Goal: Communication & Community: Answer question/provide support

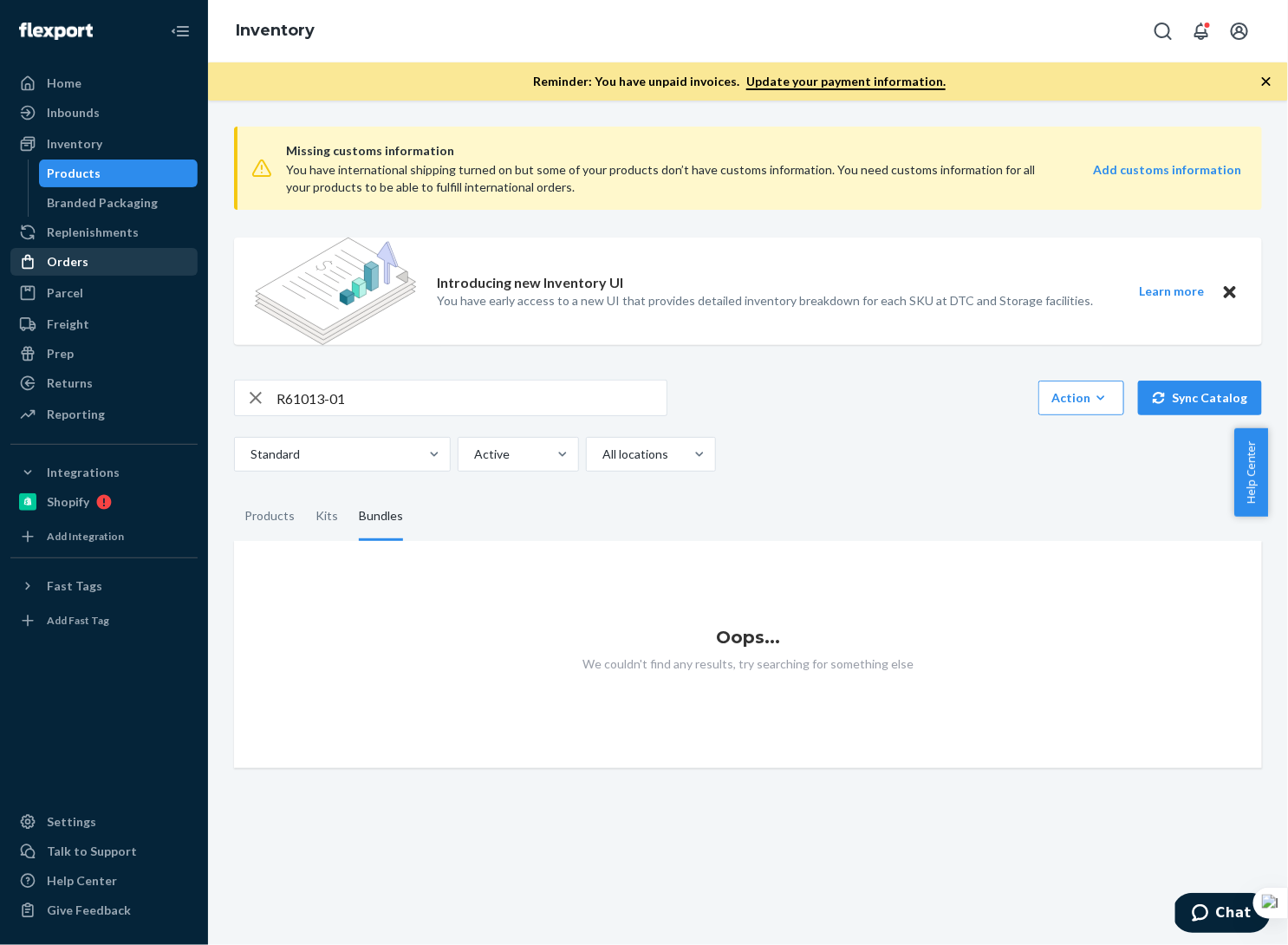
click at [82, 272] on div "Orders" at bounding box center [104, 261] width 184 height 24
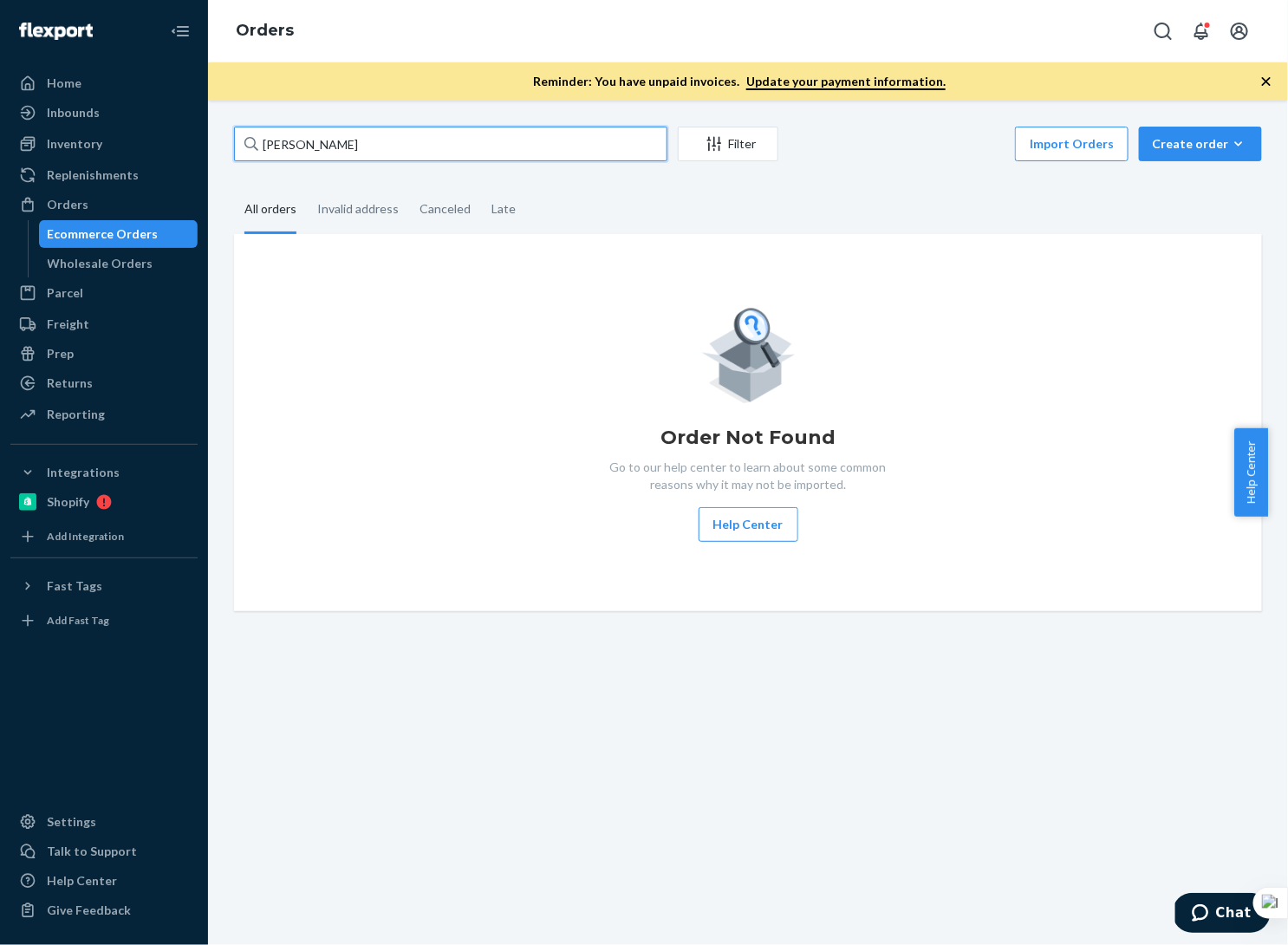
click at [375, 150] on input "[PERSON_NAME]" at bounding box center [451, 144] width 434 height 35
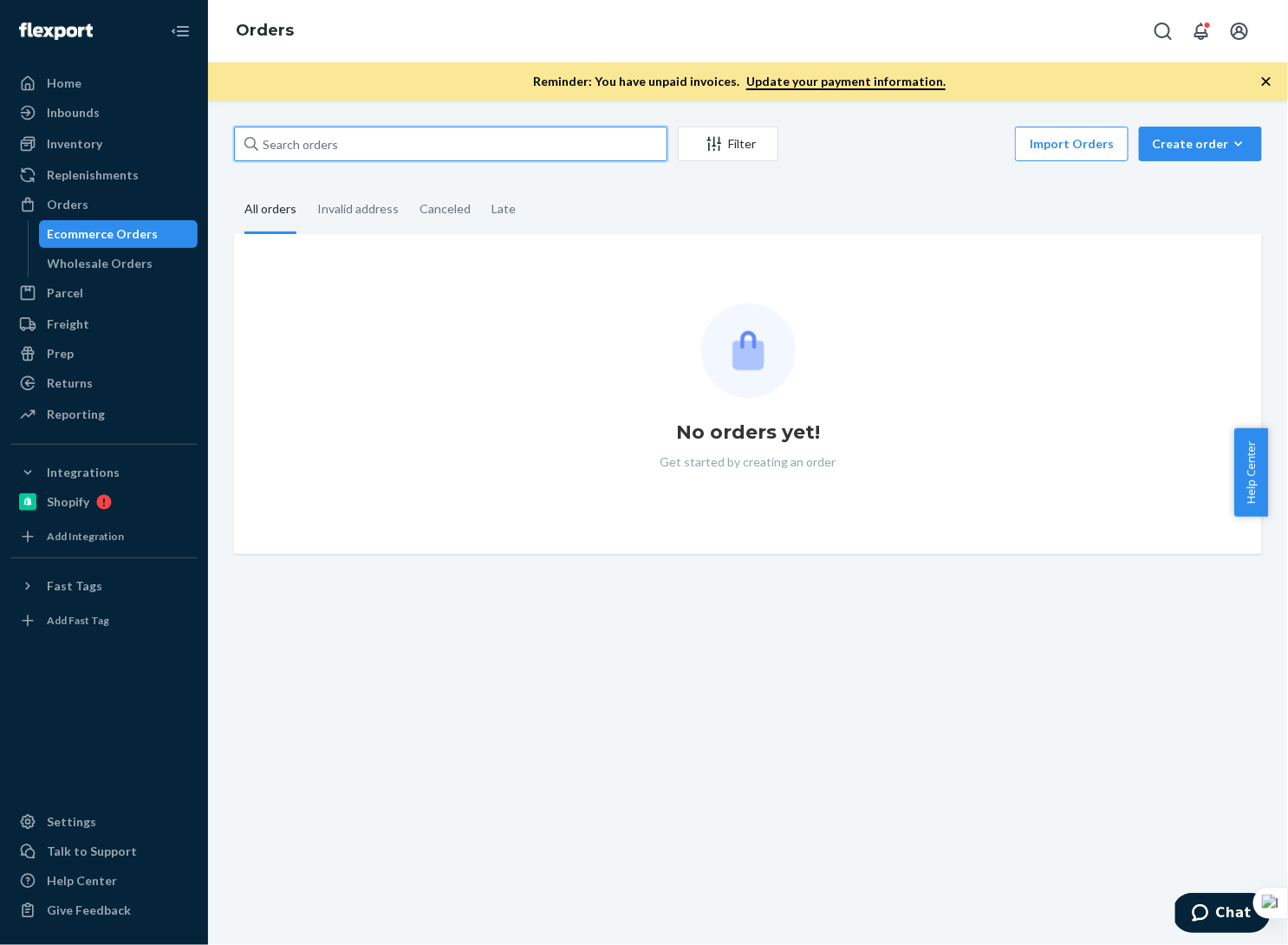
paste input "[PERSON_NAME]"
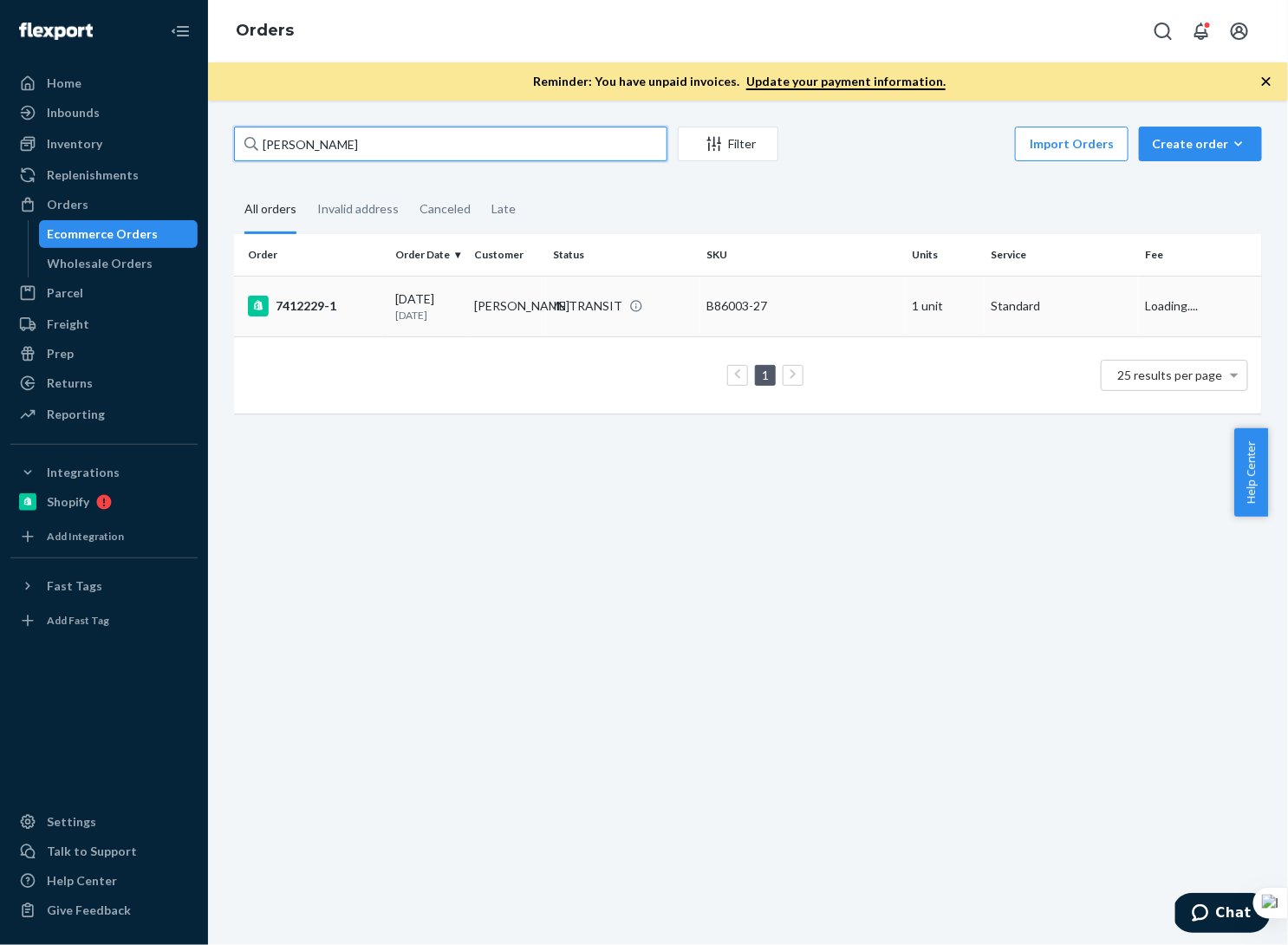
type input "[PERSON_NAME]"
click at [577, 331] on td "IN TRANSIT" at bounding box center [624, 306] width 154 height 61
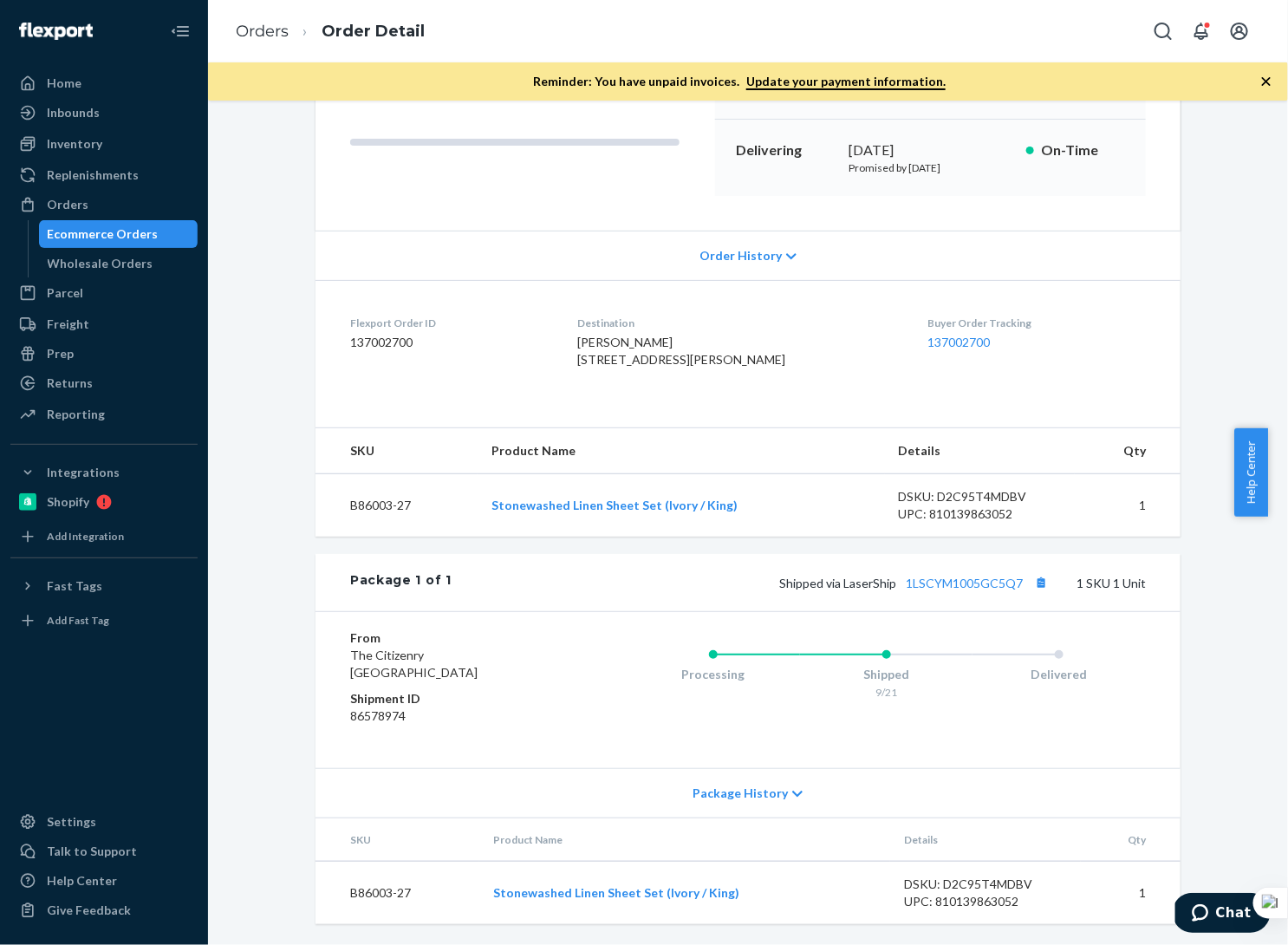
scroll to position [292, 0]
click at [94, 235] on div "Ecommerce Orders" at bounding box center [102, 234] width 111 height 17
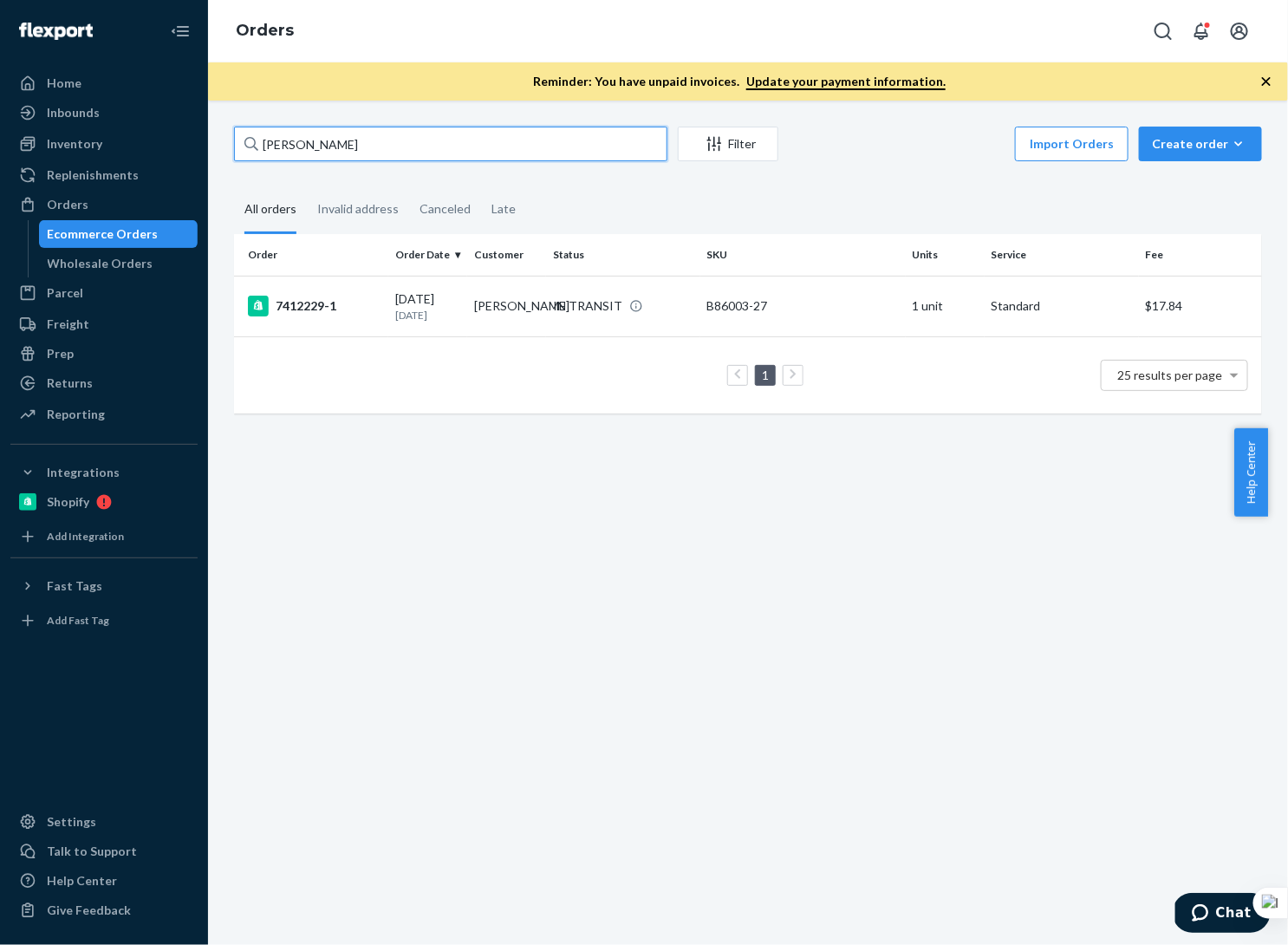
click at [398, 142] on input "[PERSON_NAME]" at bounding box center [451, 144] width 434 height 35
paste input "[PERSON_NAME]"
type input "[PERSON_NAME]"
click at [431, 309] on p "[DATE]" at bounding box center [427, 314] width 65 height 14
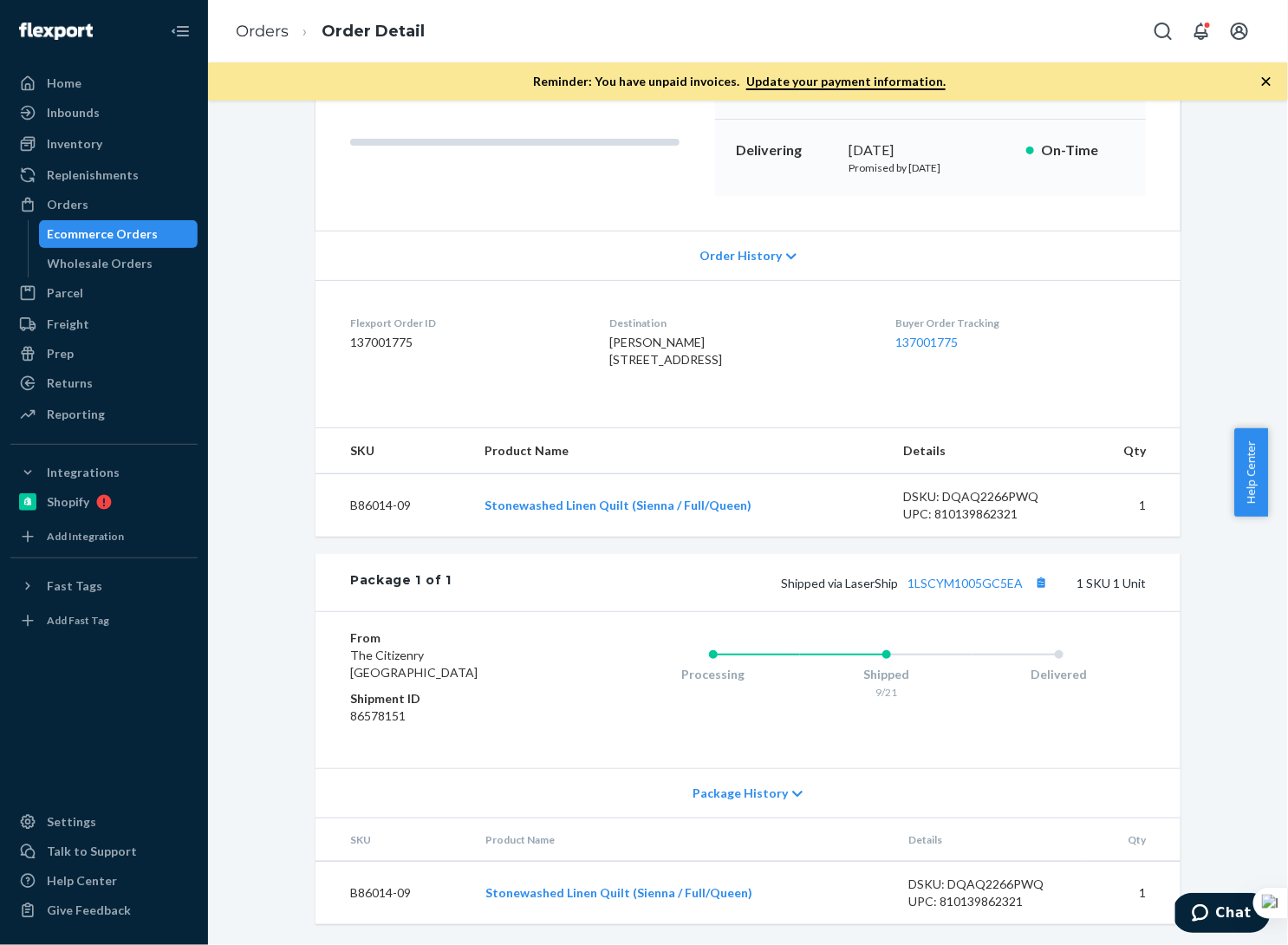
scroll to position [275, 0]
click at [451, 328] on div "Flexport Order ID 137001775" at bounding box center [466, 345] width 231 height 60
drag, startPoint x: 430, startPoint y: 311, endPoint x: 332, endPoint y: 308, distance: 98.0
click at [332, 308] on dl "Flexport Order ID 137001775 Destination [PERSON_NAME] [STREET_ADDRESS] US Buyer…" at bounding box center [748, 344] width 866 height 130
copy dd "137001775"
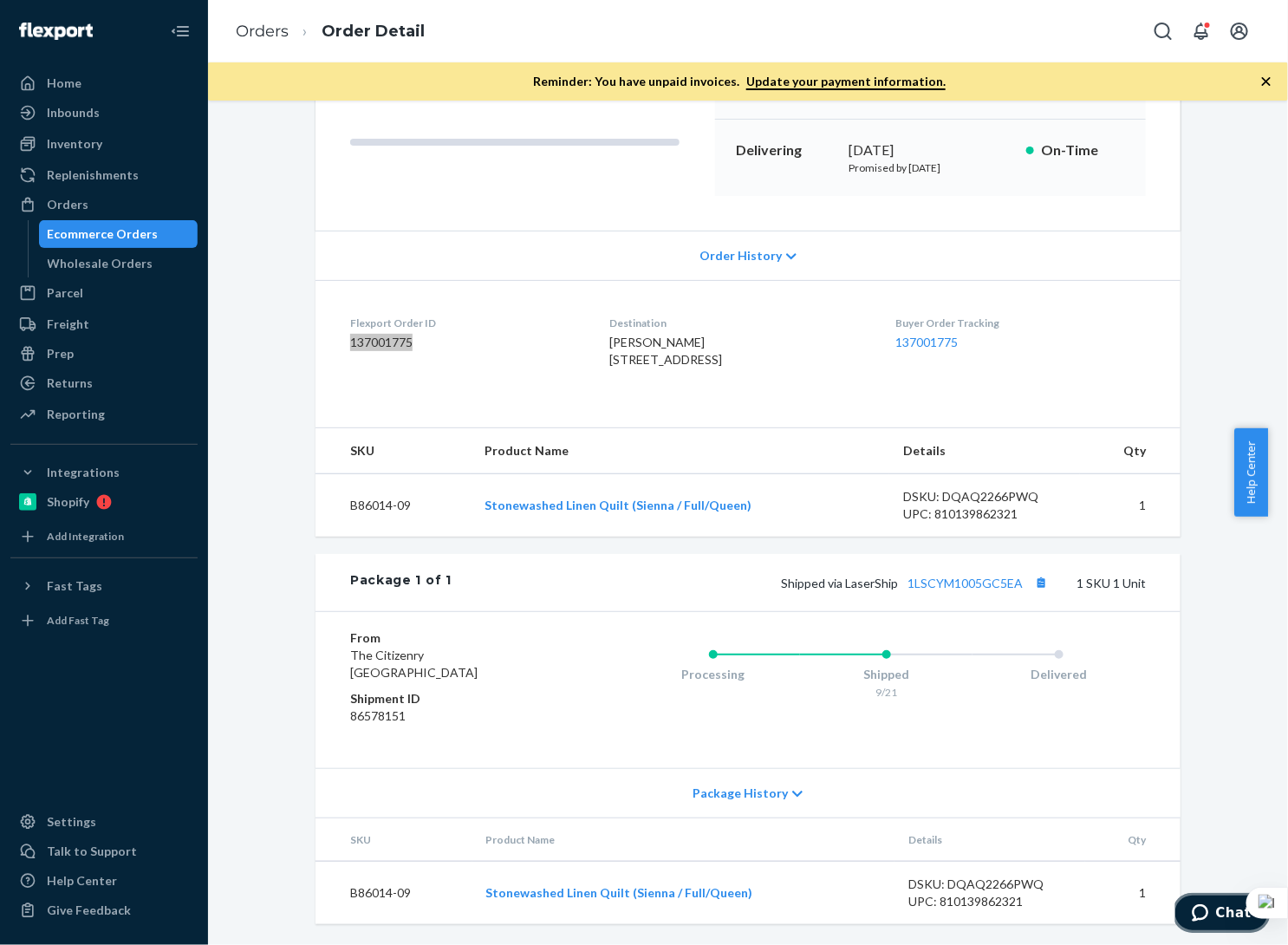
click at [1216, 919] on span "Chat" at bounding box center [1203, 912] width 24 height 17
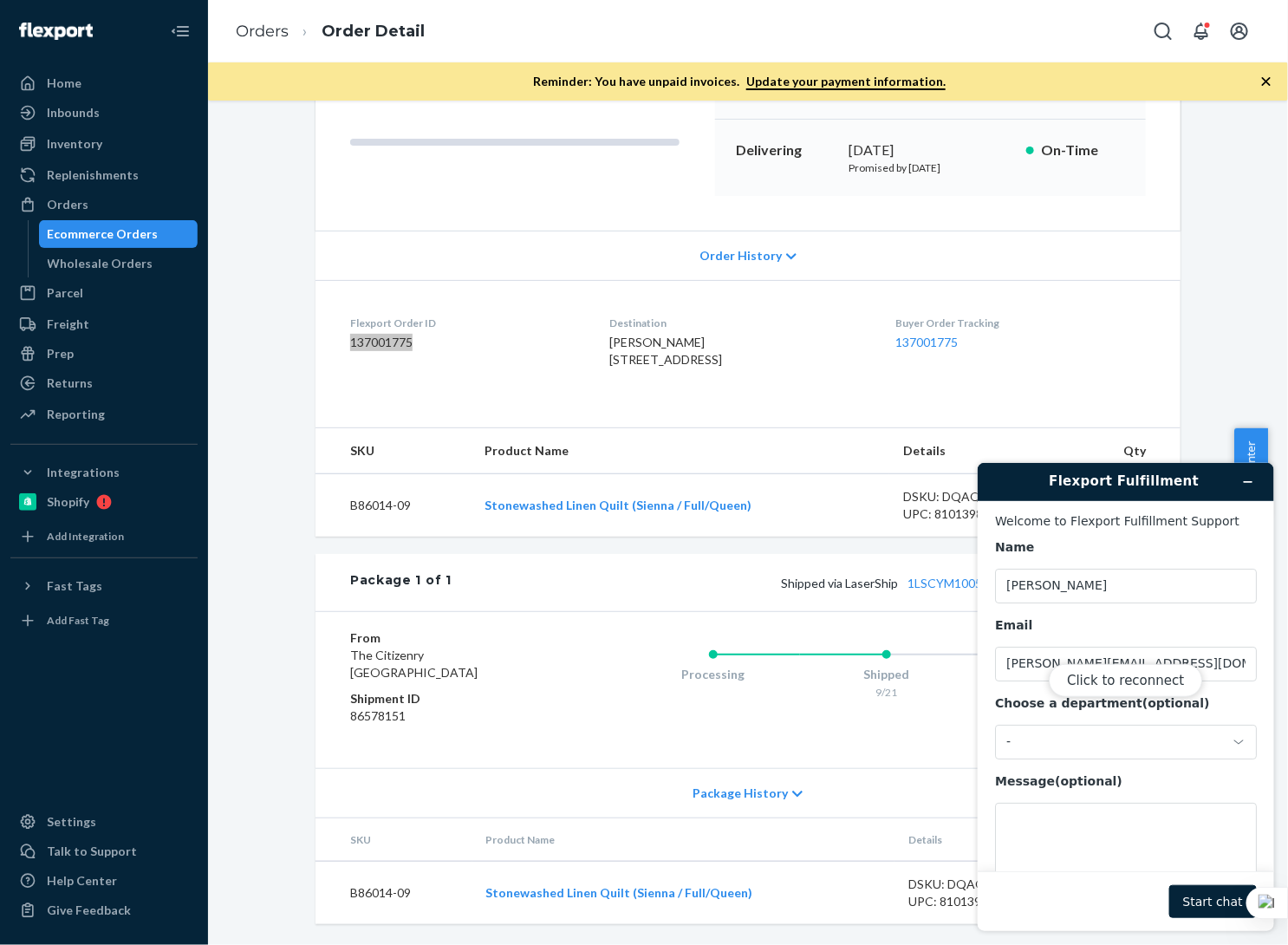
scroll to position [0, 0]
click at [1082, 819] on div "Click to reconnect" at bounding box center [1126, 696] width 297 height 469
click at [1112, 682] on button "Click to reconnect" at bounding box center [1124, 680] width 153 height 33
click at [1059, 824] on textarea "Message (optional)" at bounding box center [1126, 850] width 262 height 97
paste textarea "137001775"
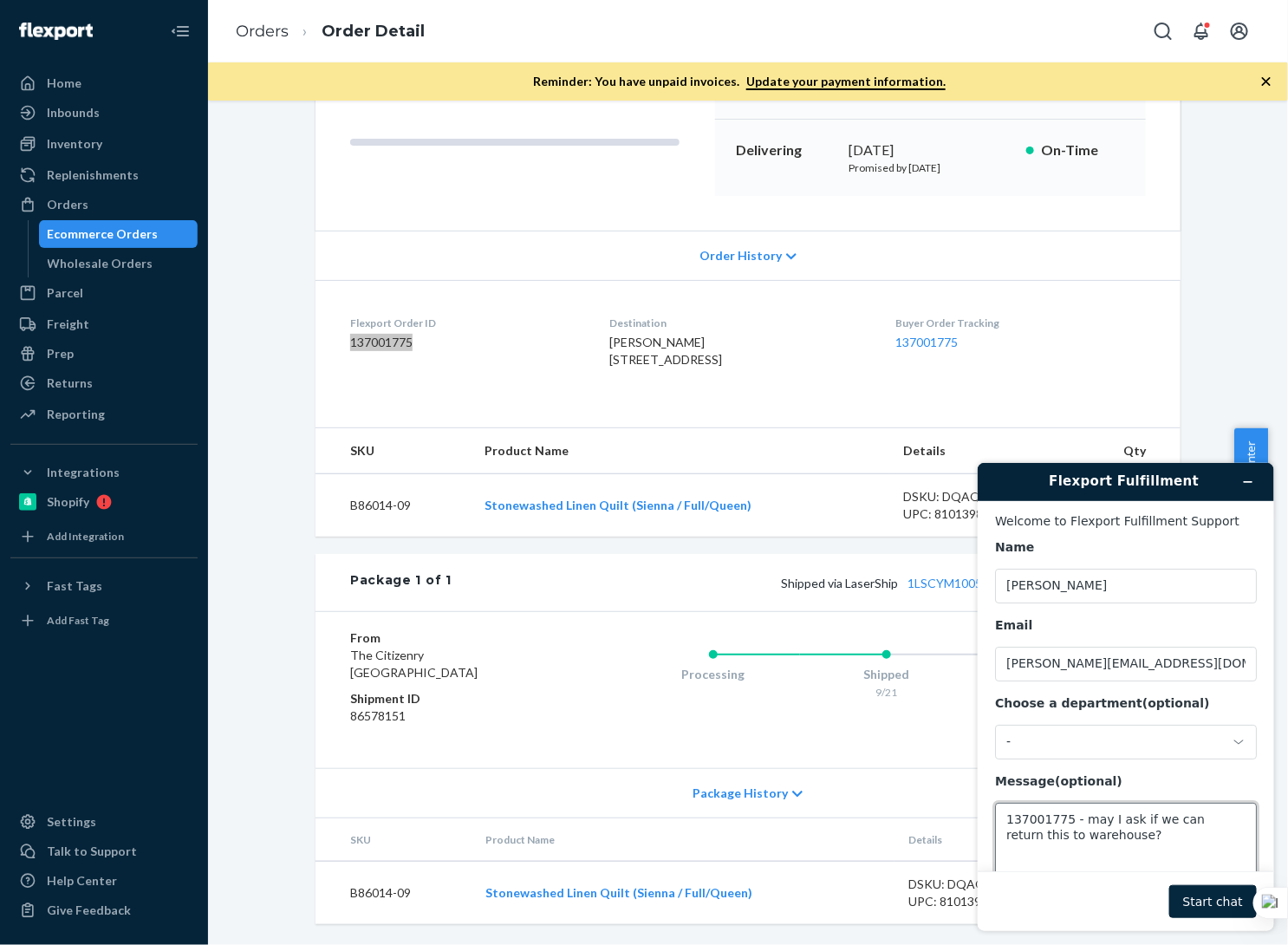
type textarea "137001775 - may I ask if we can return this to warehouse?"
click at [1227, 907] on button "Start chat" at bounding box center [1212, 901] width 88 height 33
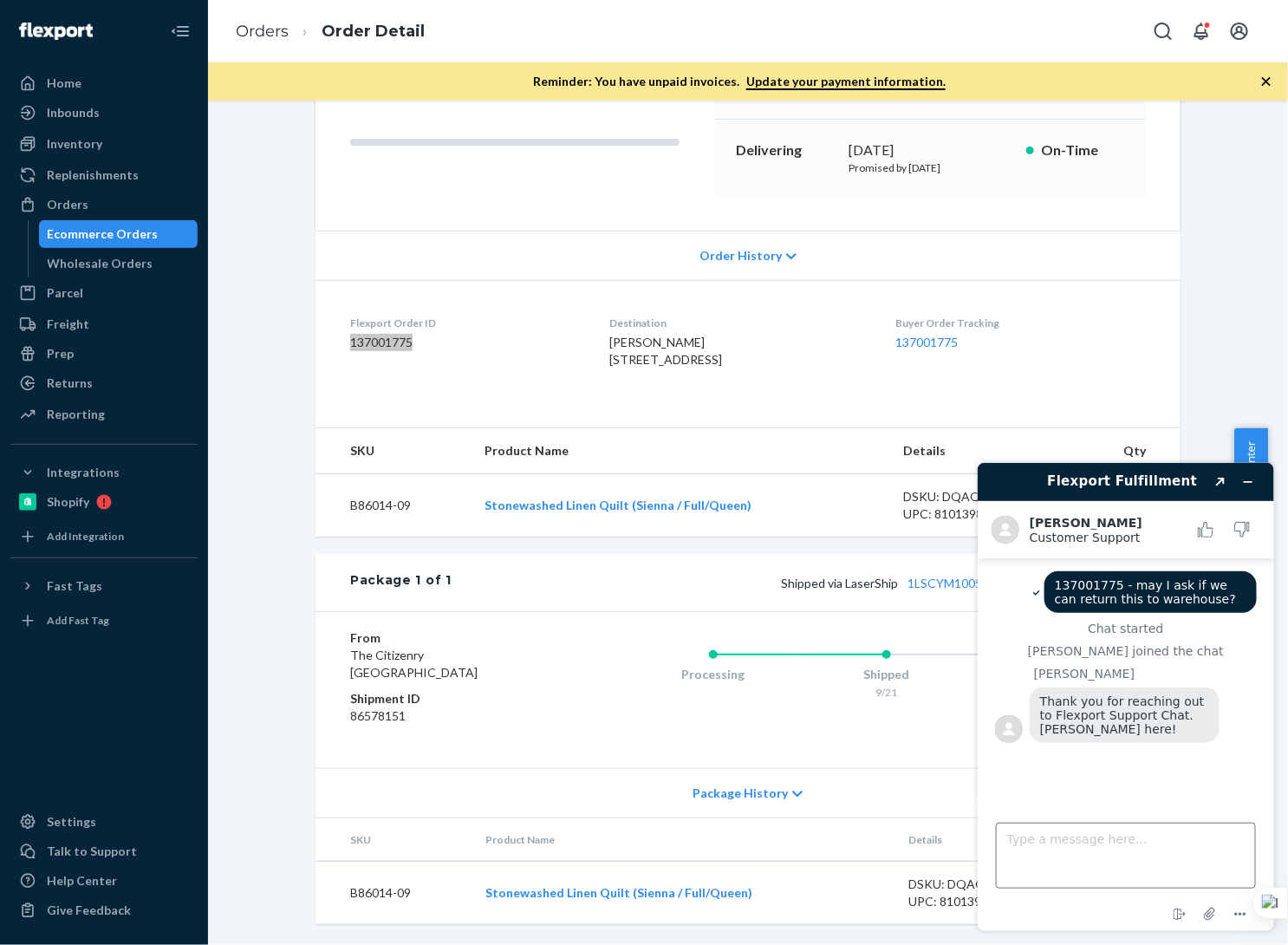
scroll to position [65, 0]
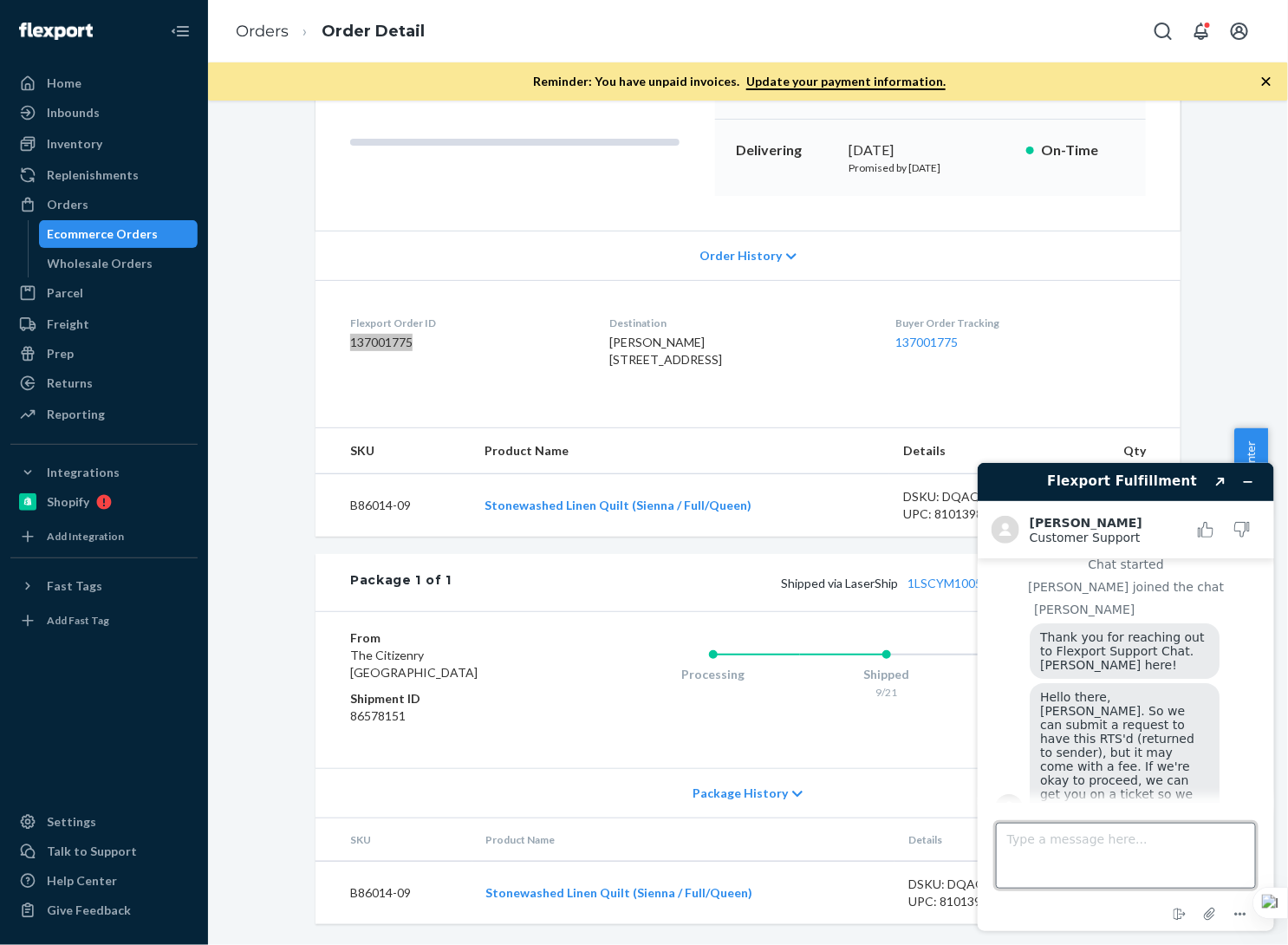
click at [1154, 848] on textarea "Type a message here..." at bounding box center [1125, 855] width 260 height 66
type textarea "m"
type textarea "How much is the return processing fee?"
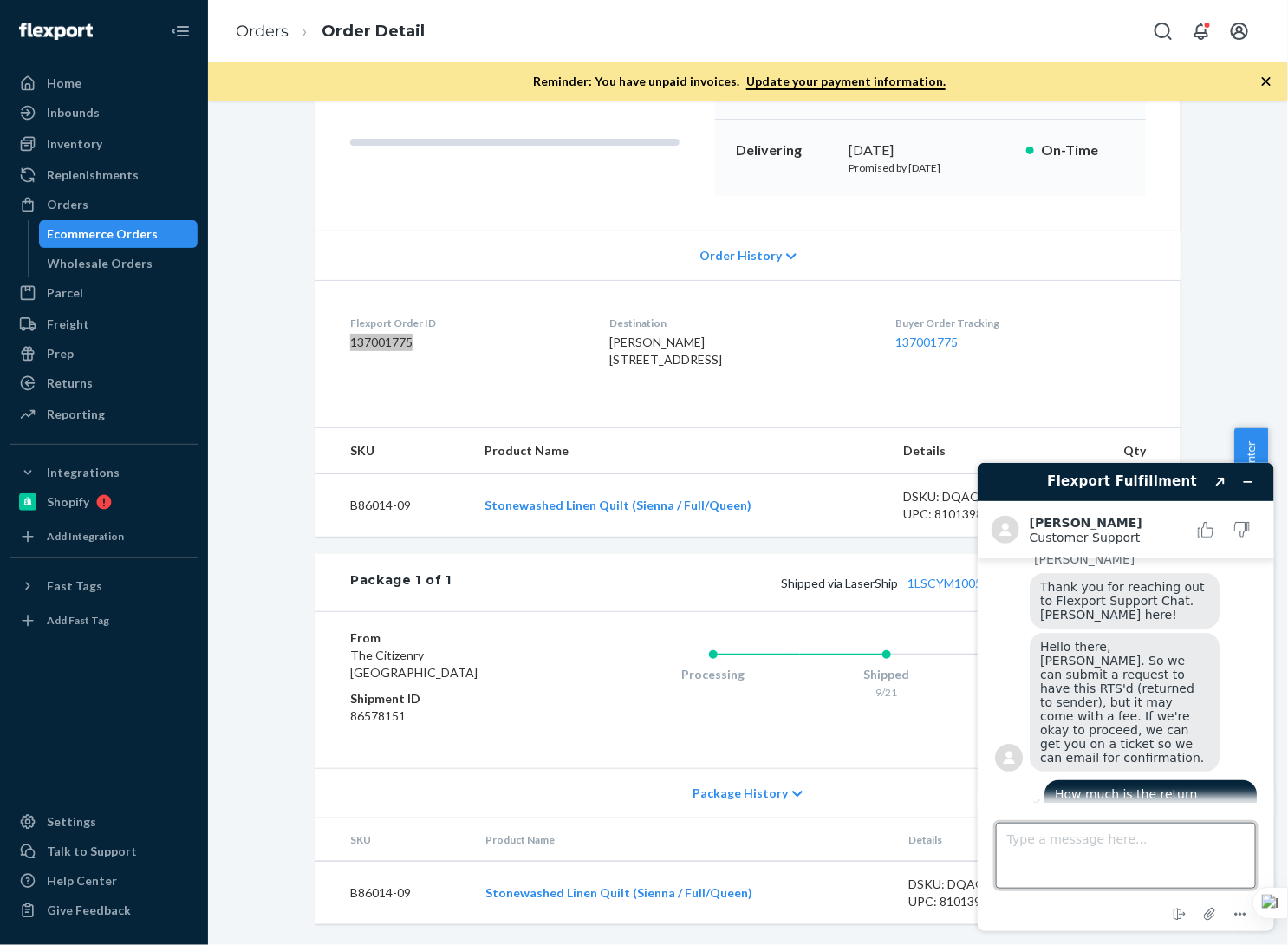
scroll to position [189, 0]
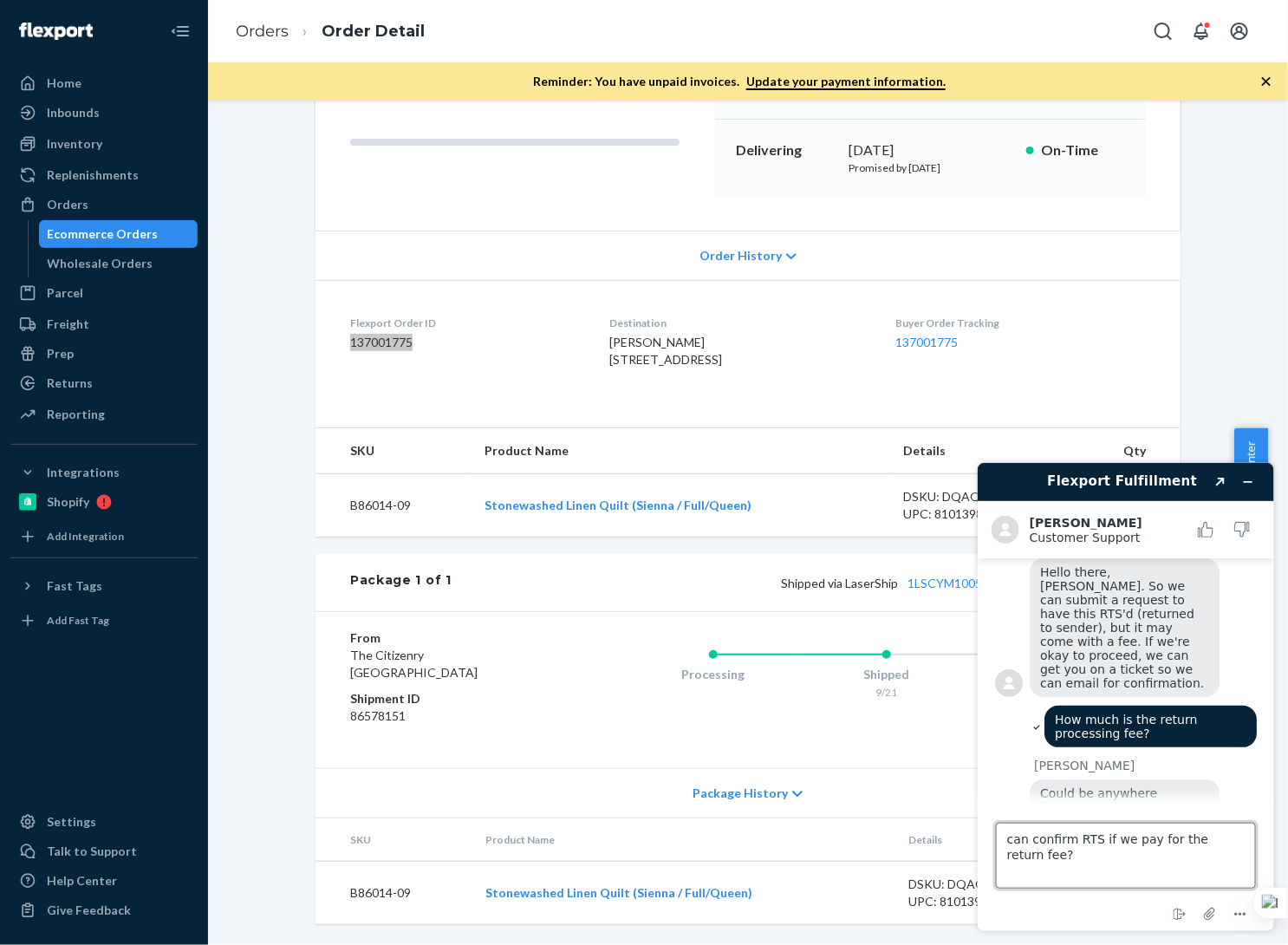
drag, startPoint x: 1064, startPoint y: 850, endPoint x: 994, endPoint y: 830, distance: 72.8
click at [994, 830] on footer "Type a message here... can confirm RTS if we pay for the return fee? End chat A…" at bounding box center [1126, 866] width 297 height 128
paste textarea "Just to confirm, will it be returned to sender if we cove"
type textarea "Just to confirm, will it be returned to sender if we cover the return fee?"
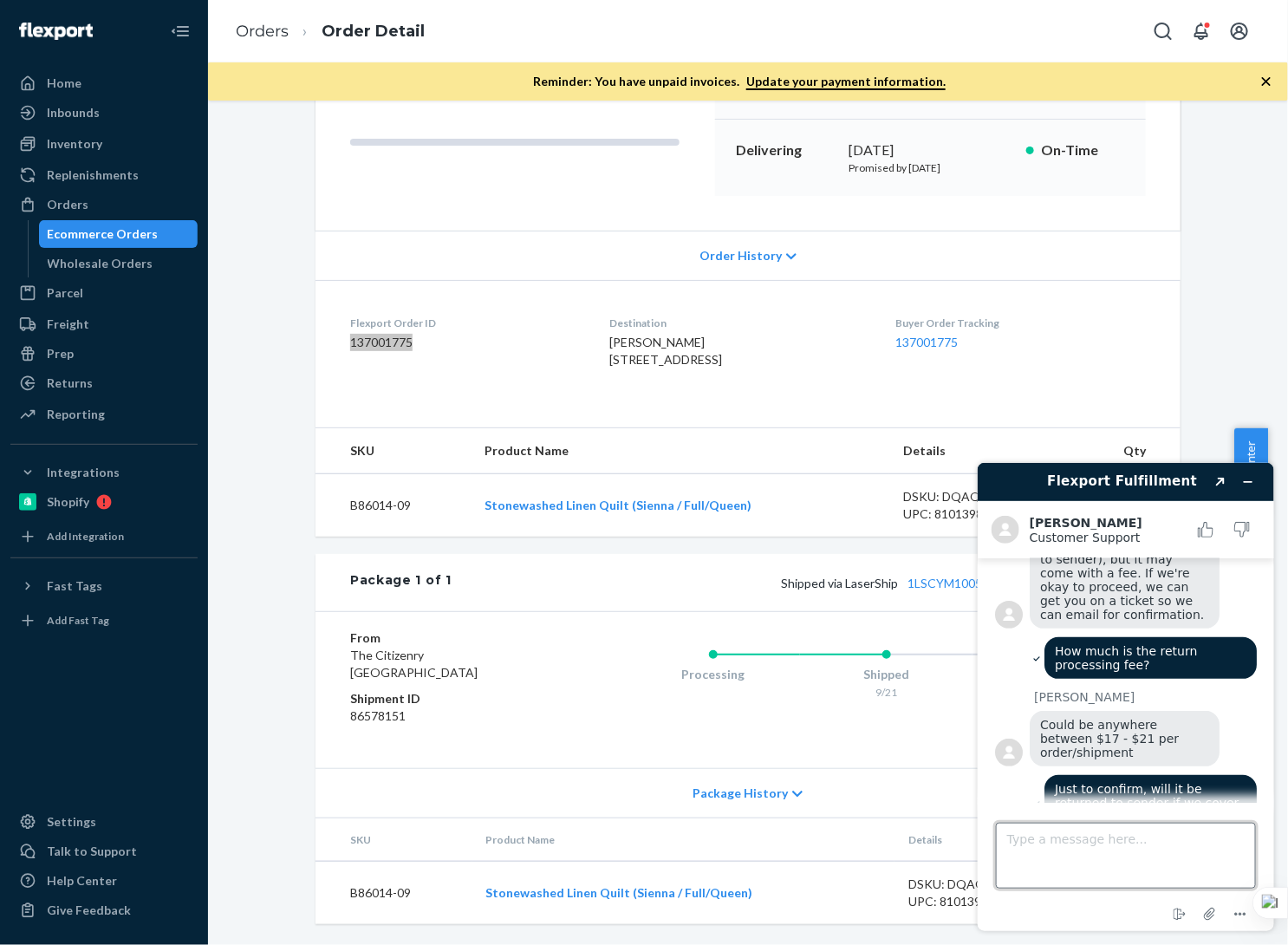
scroll to position [332, 0]
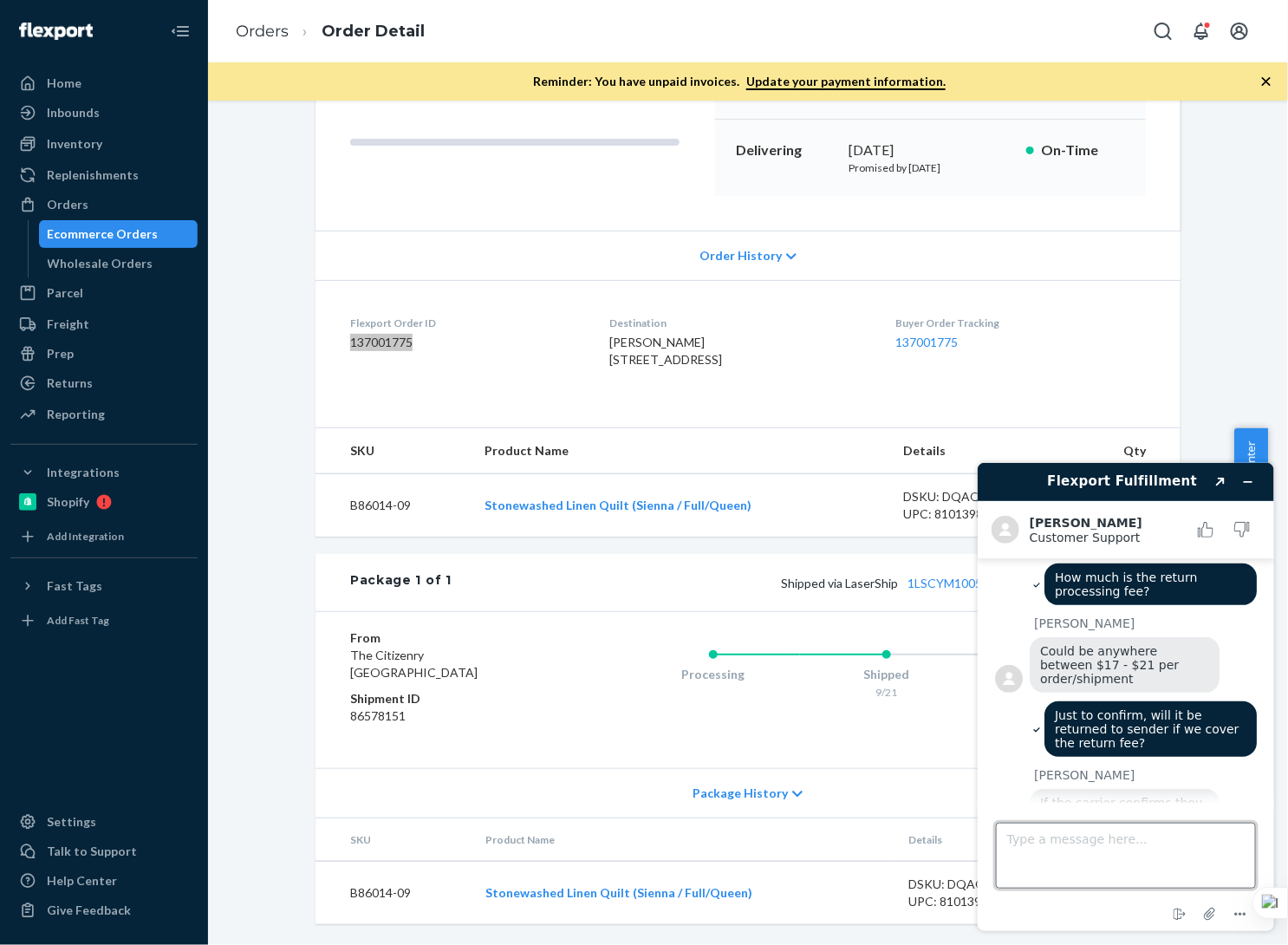
click at [1156, 854] on textarea "Type a message here..." at bounding box center [1125, 855] width 260 height 66
type textarea "Ok."
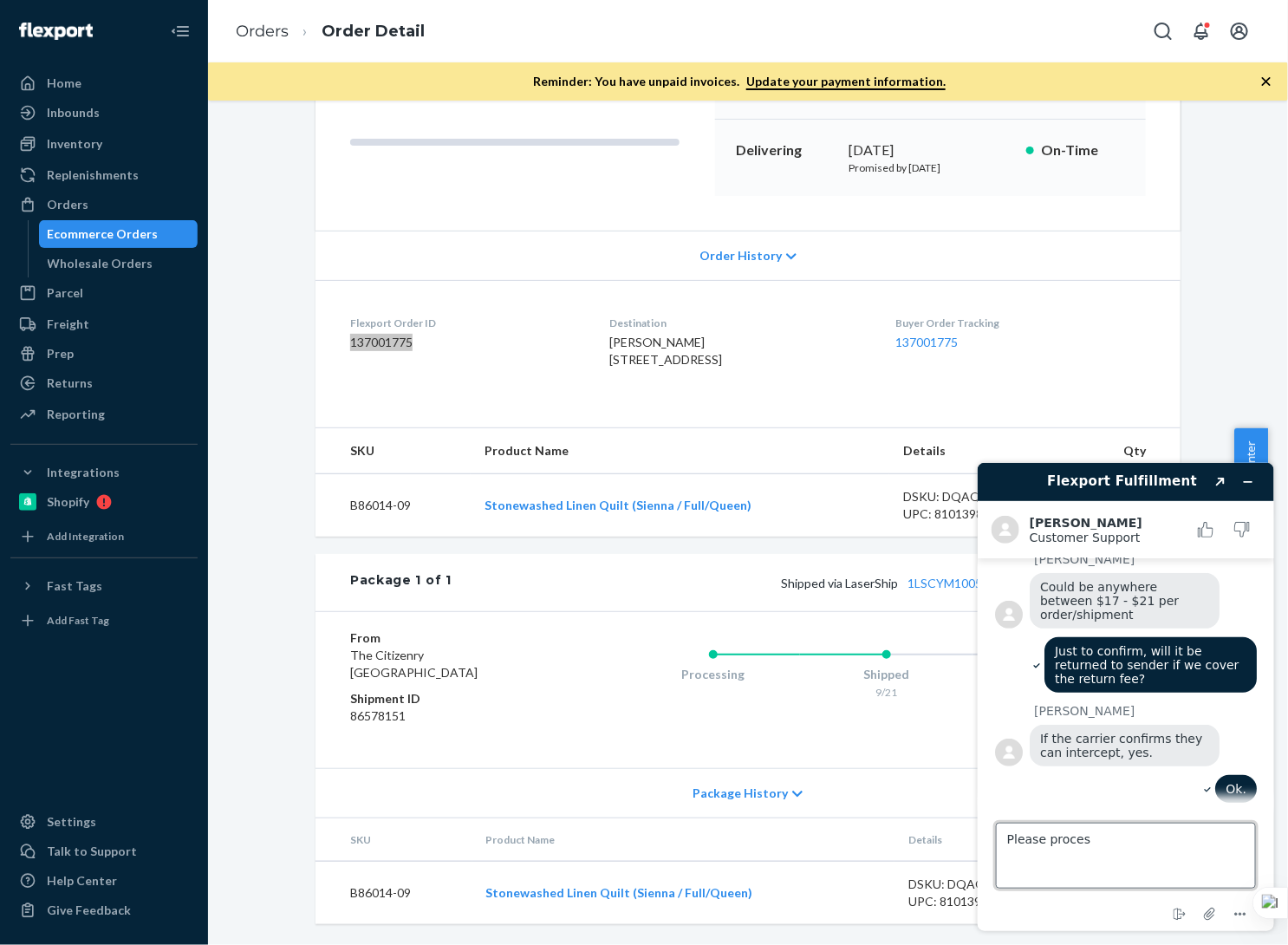
type textarea "Please process"
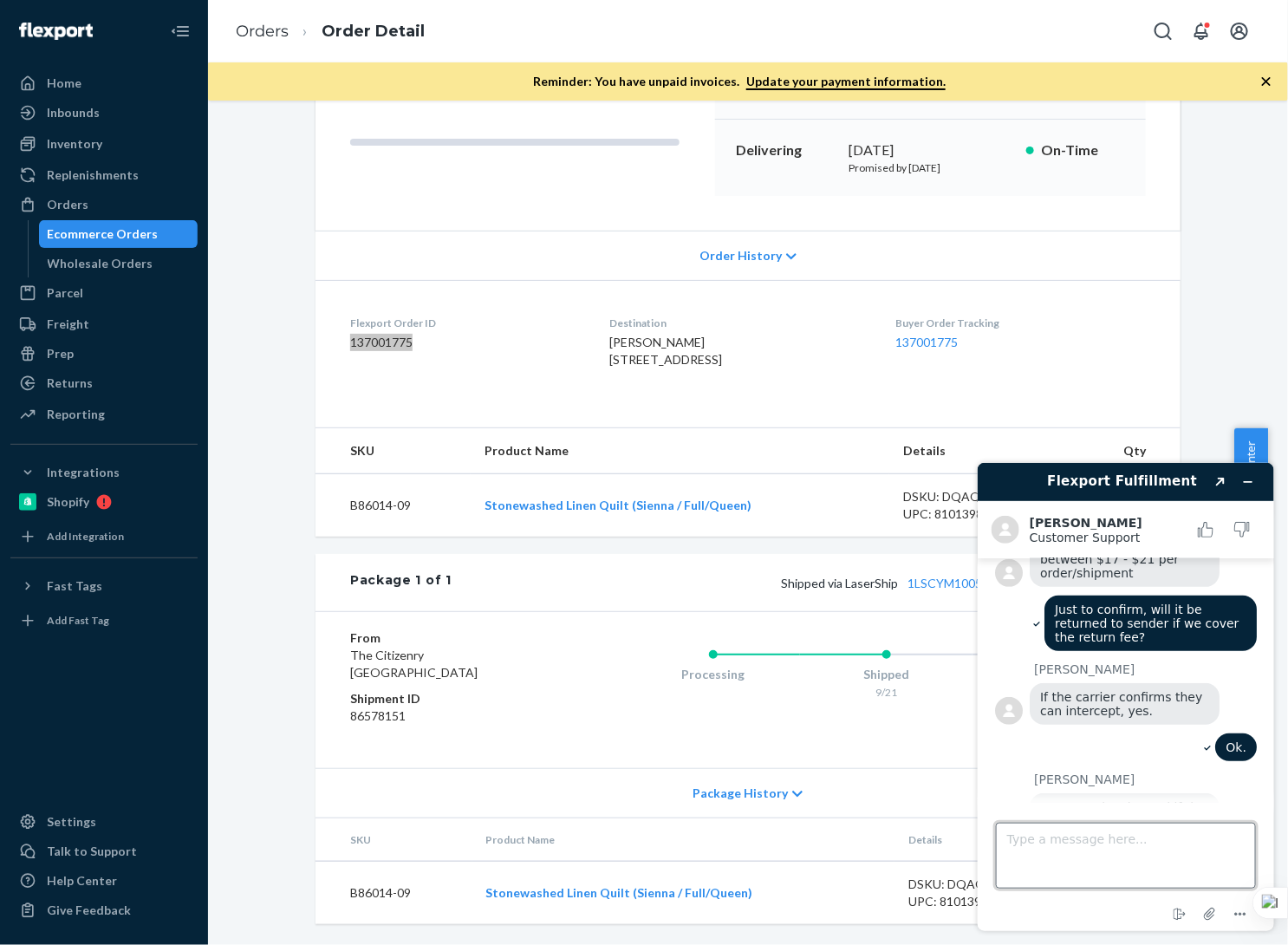
scroll to position [473, 0]
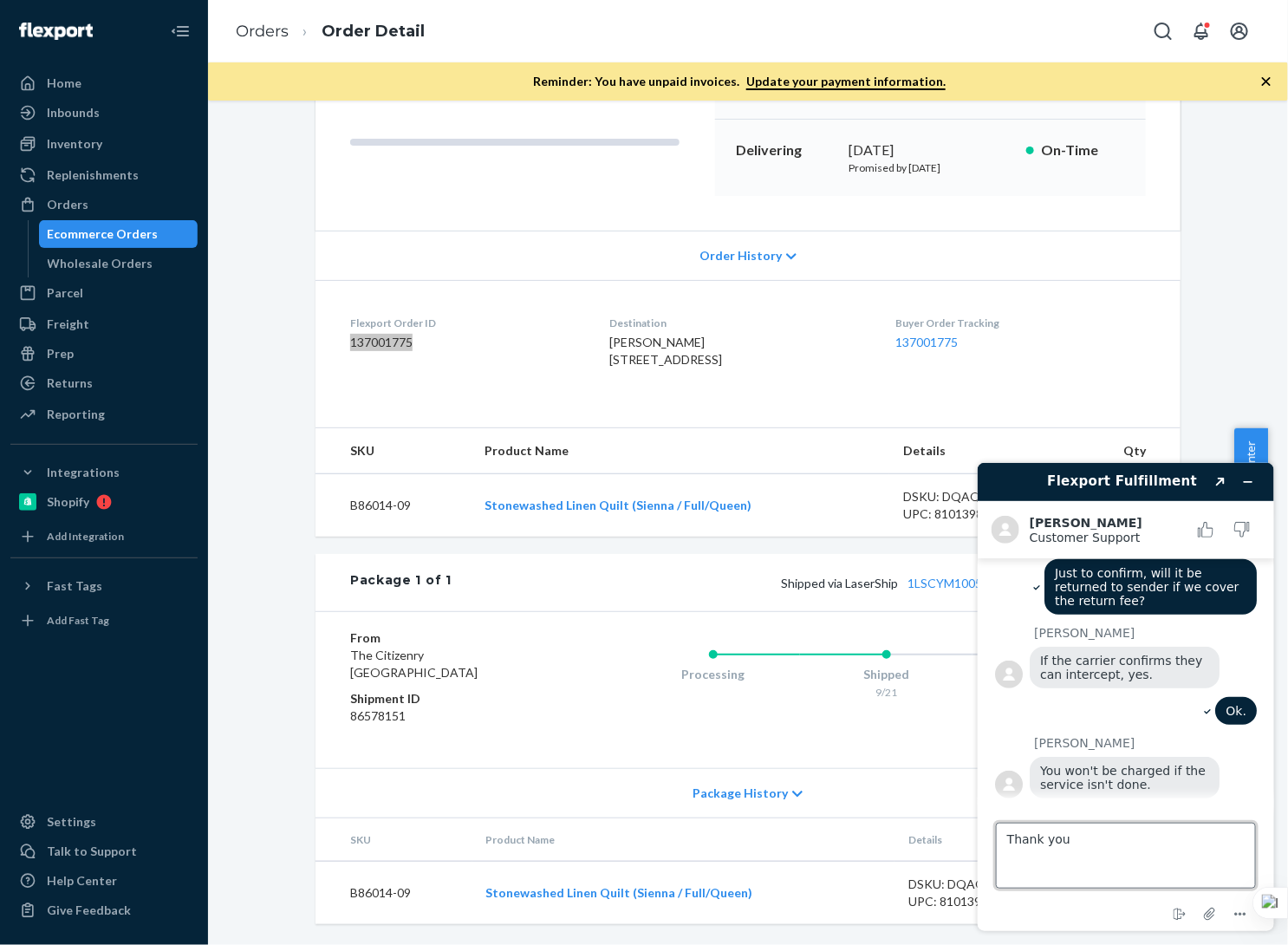
type textarea "Thank you!"
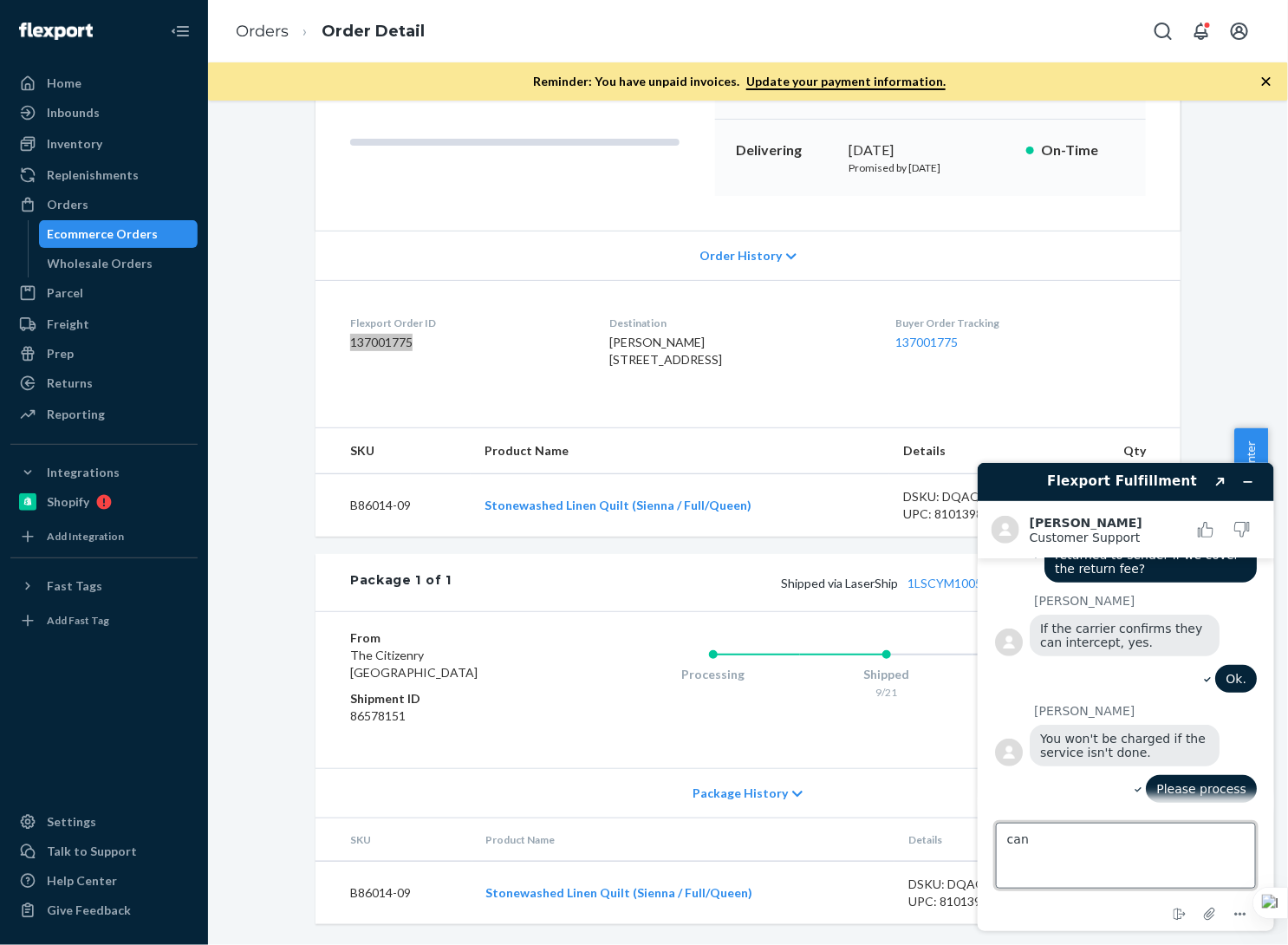
scroll to position [566, 0]
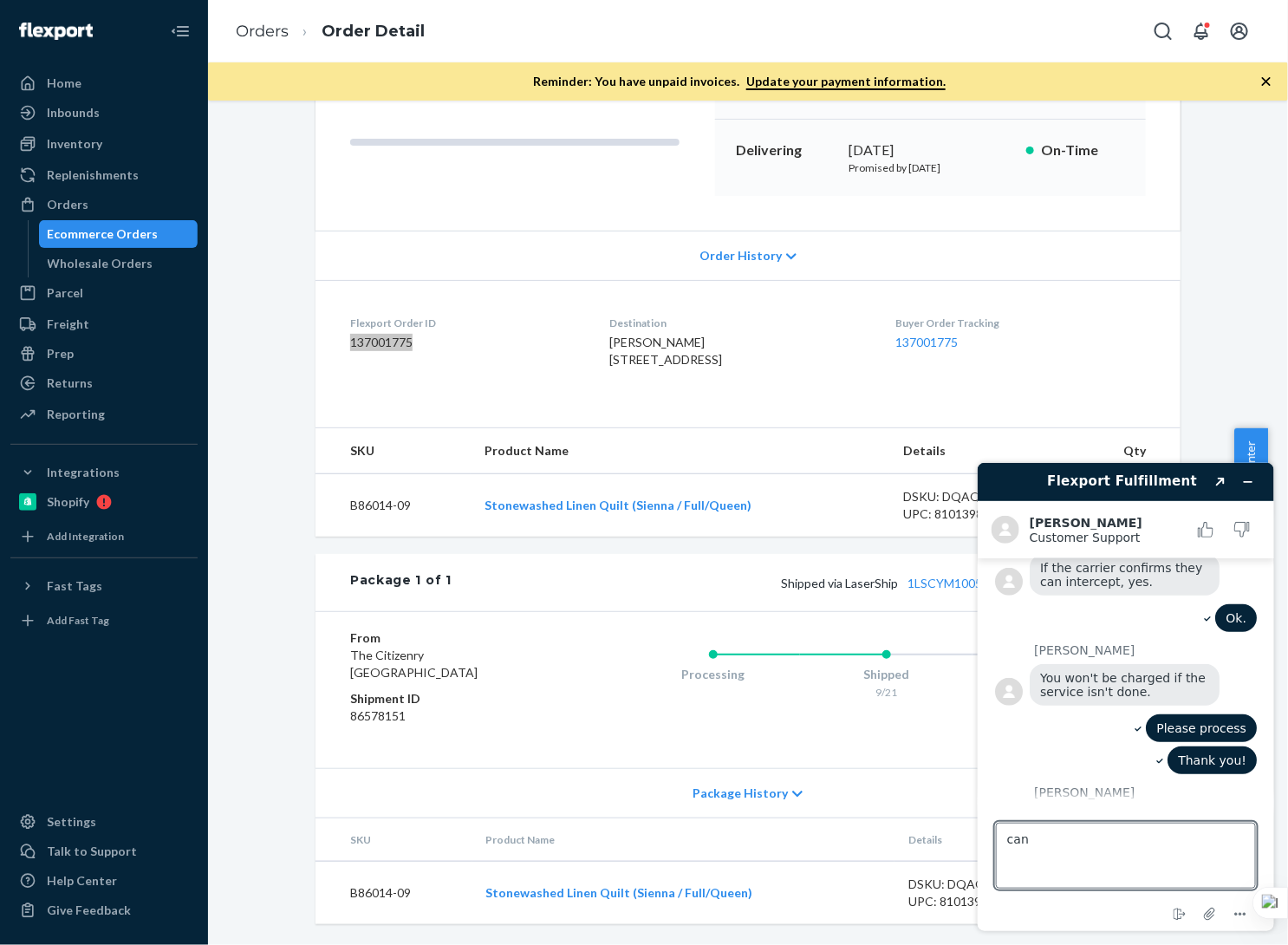
click at [1092, 823] on div "Type a message here... can" at bounding box center [1125, 851] width 260 height 73
click at [1112, 858] on textarea "can" at bounding box center [1125, 855] width 260 height 66
paste textarea "446564"
type textarea "can you include the shopify order # on the subject line - 446564"
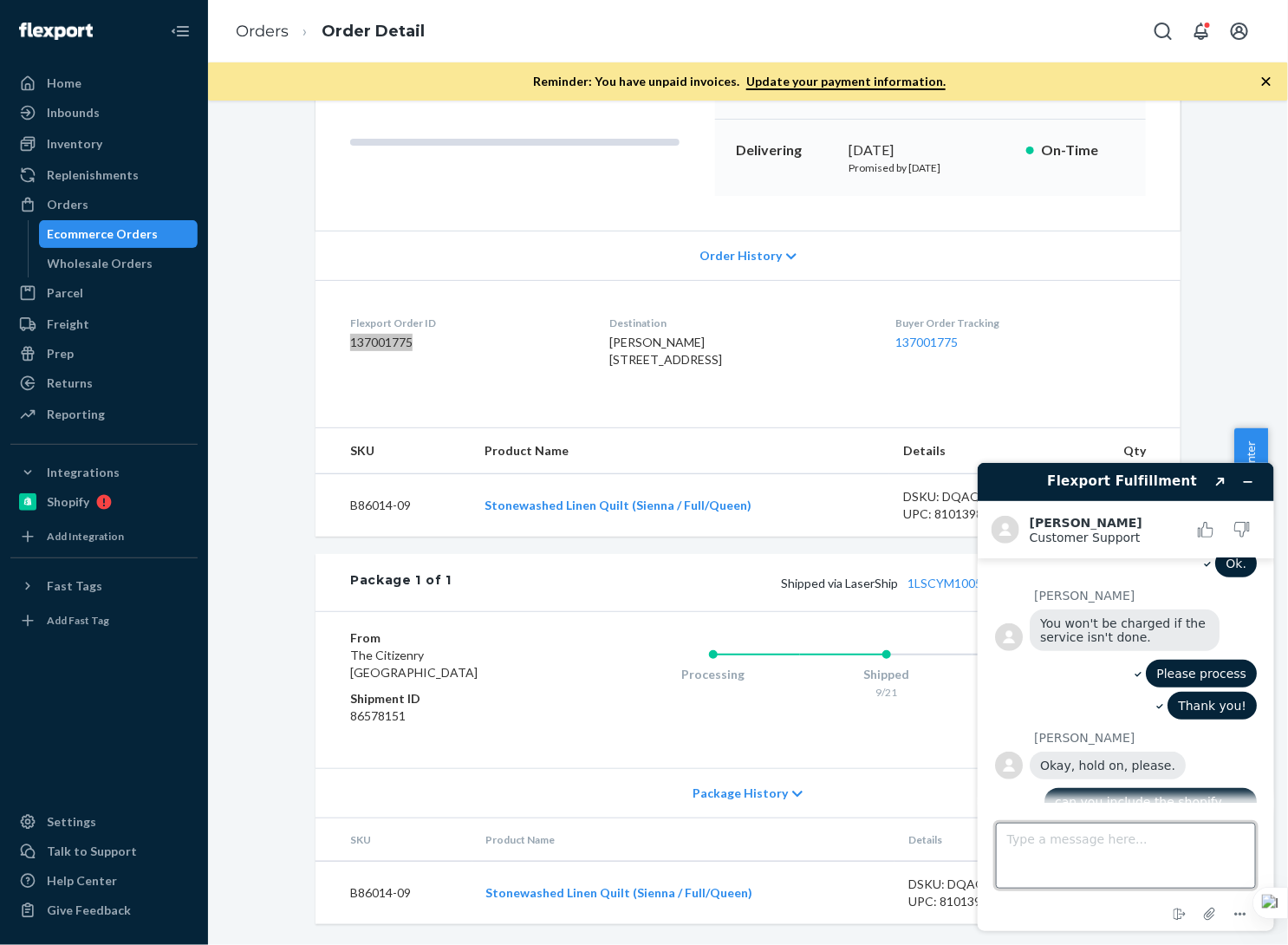
scroll to position [732, 0]
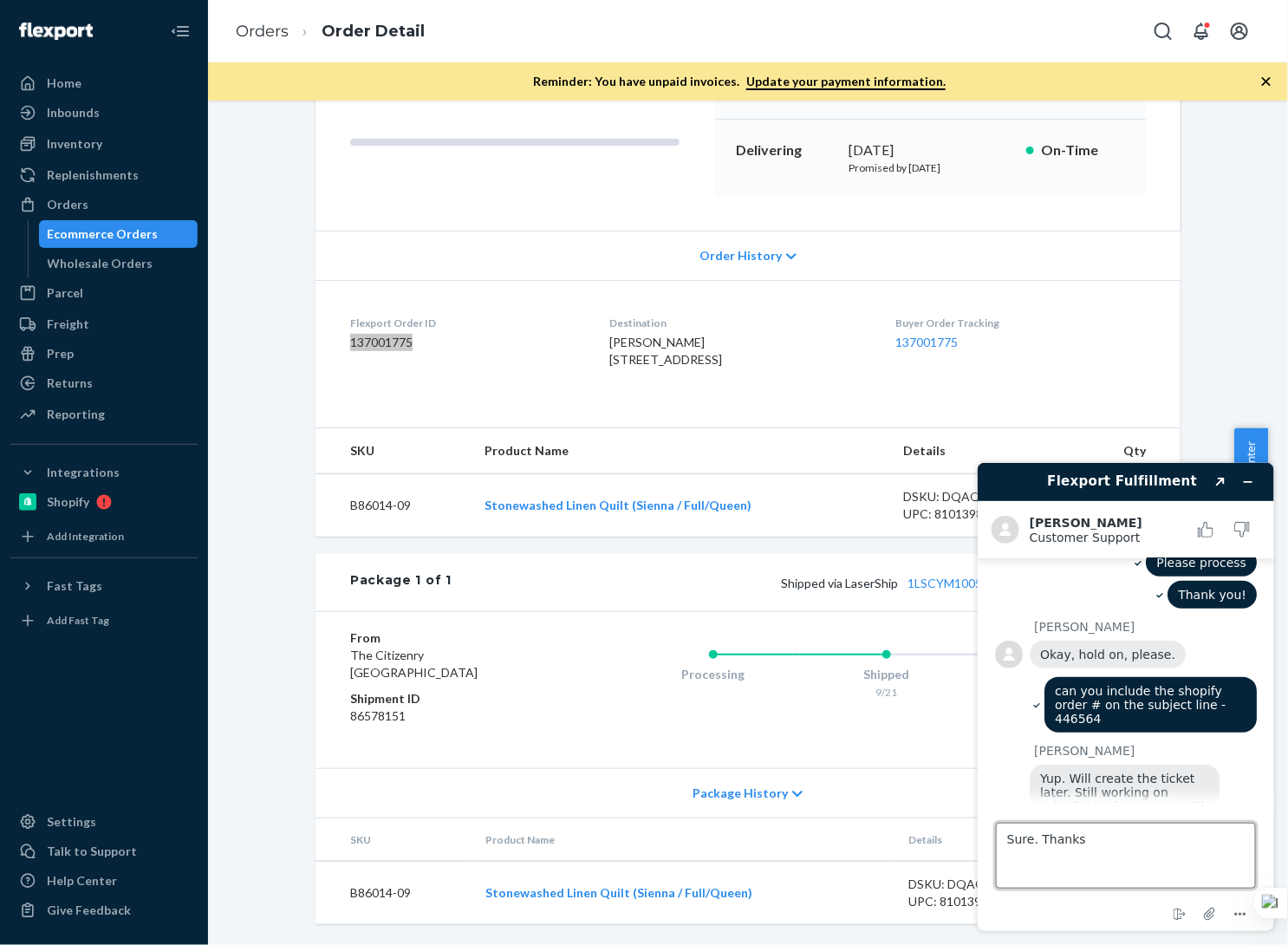
type textarea "Sure. Thanks!"
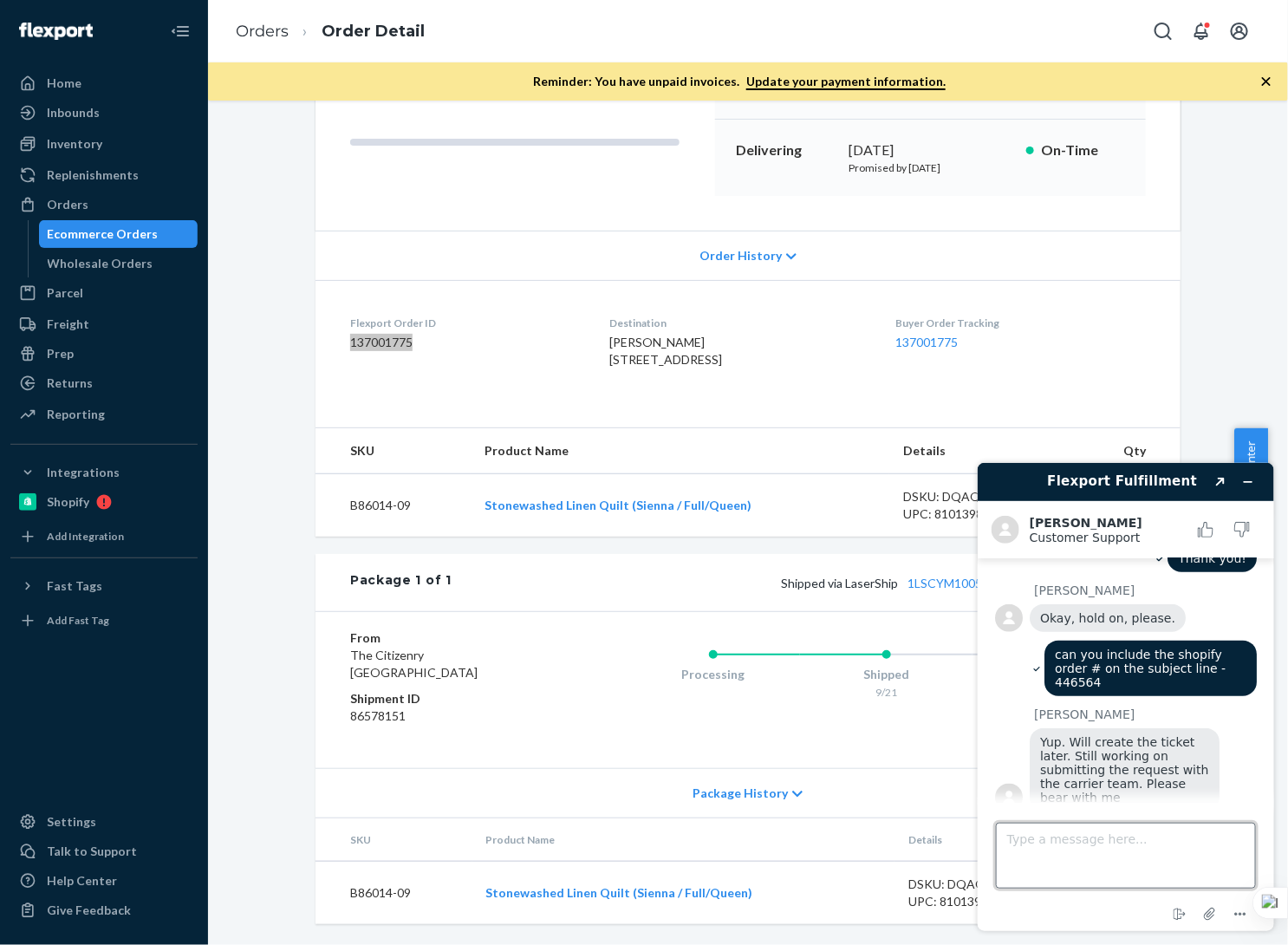
scroll to position [884, 0]
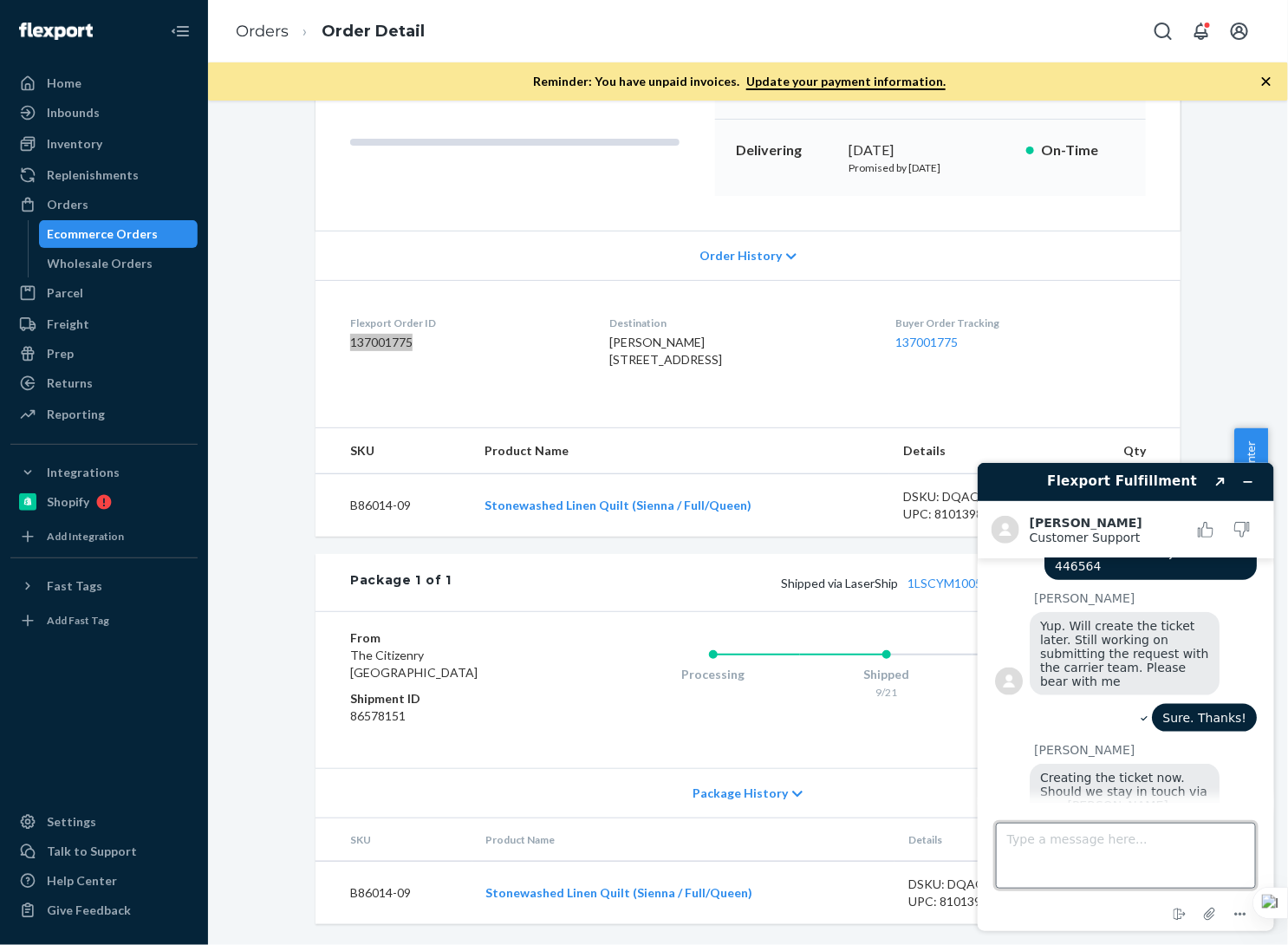
click at [1089, 866] on textarea "Type a message here..." at bounding box center [1125, 855] width 260 height 66
type textarea "yes, please"
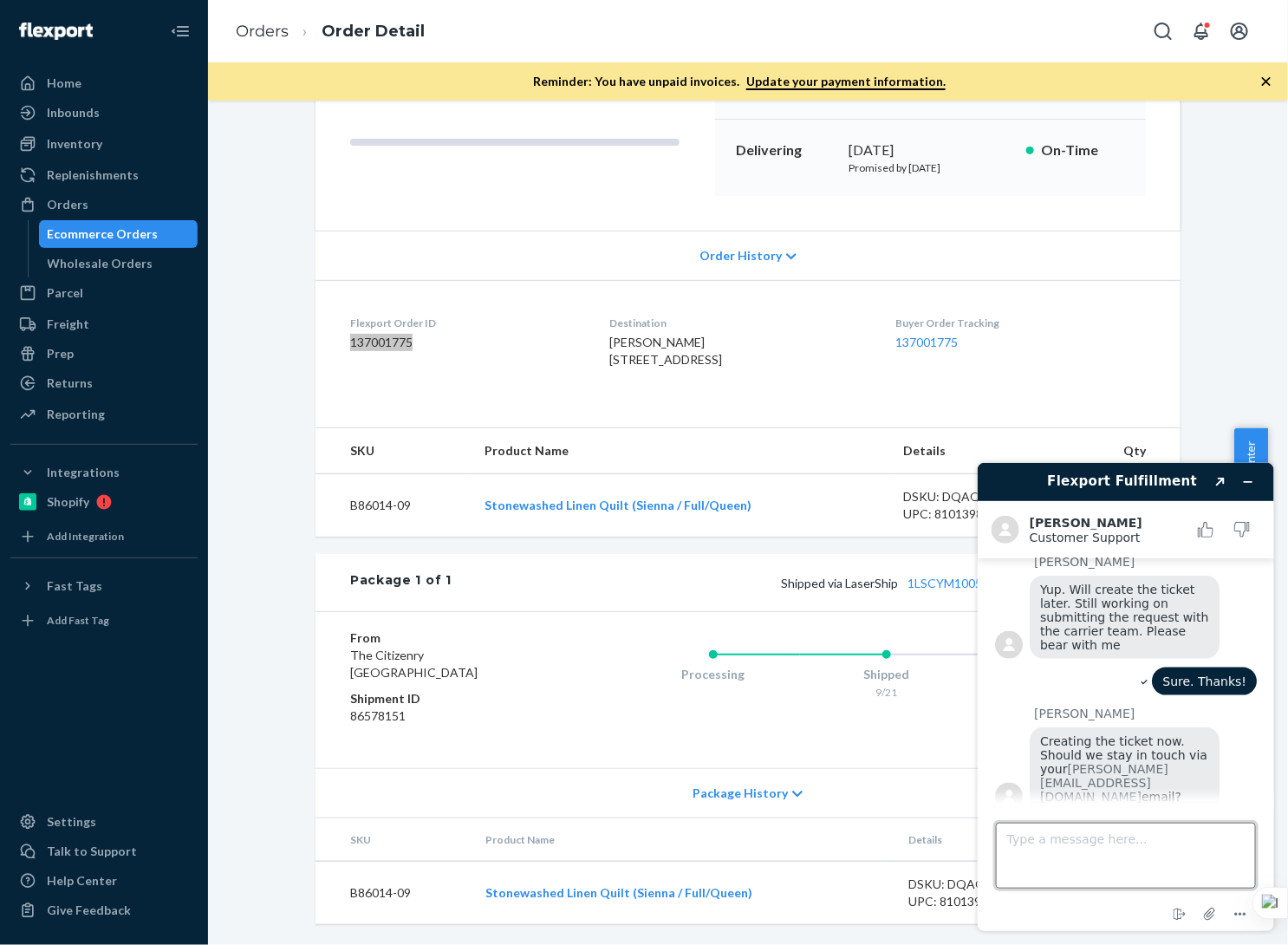
scroll to position [981, 0]
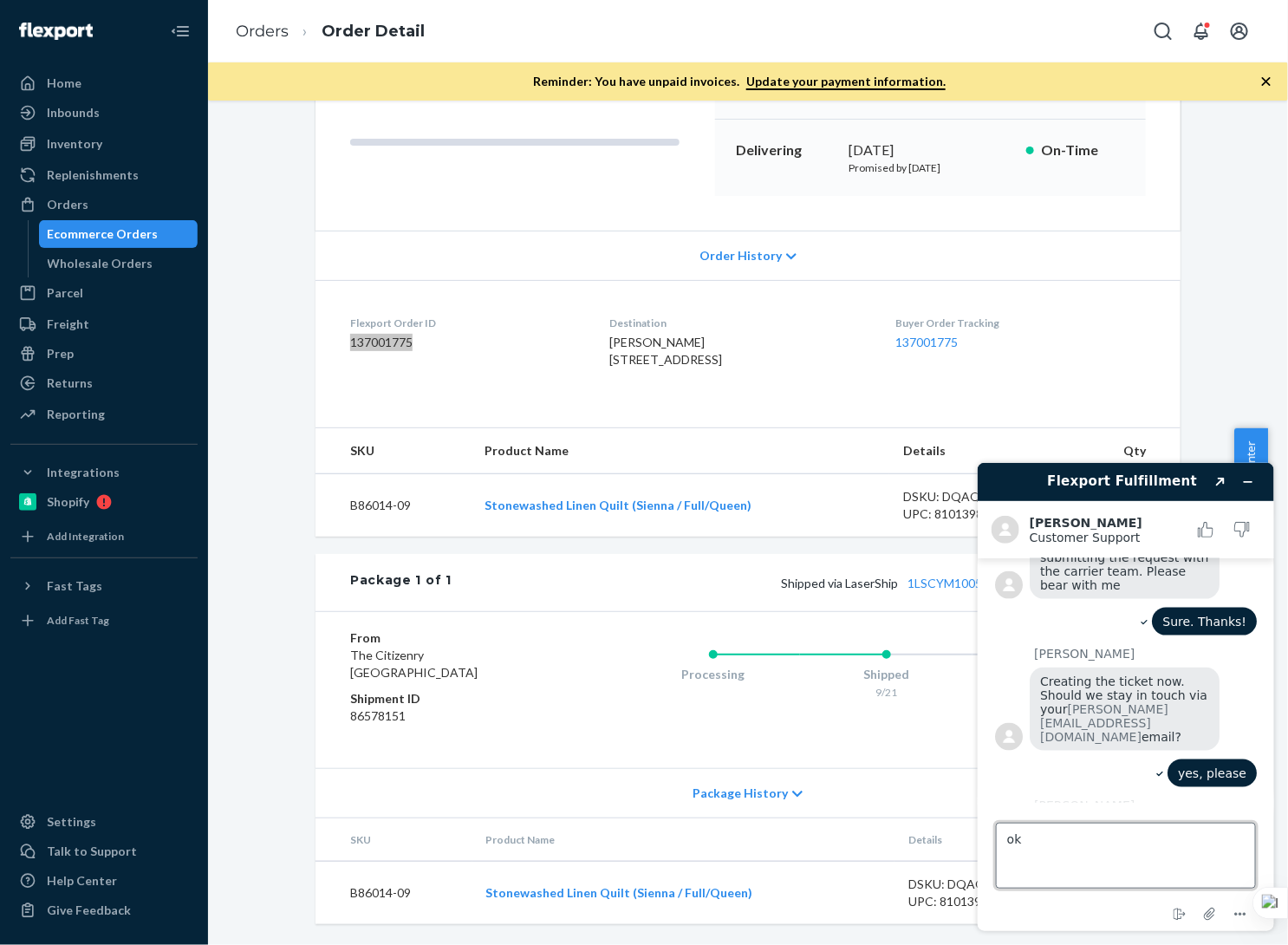
type textarea "ok."
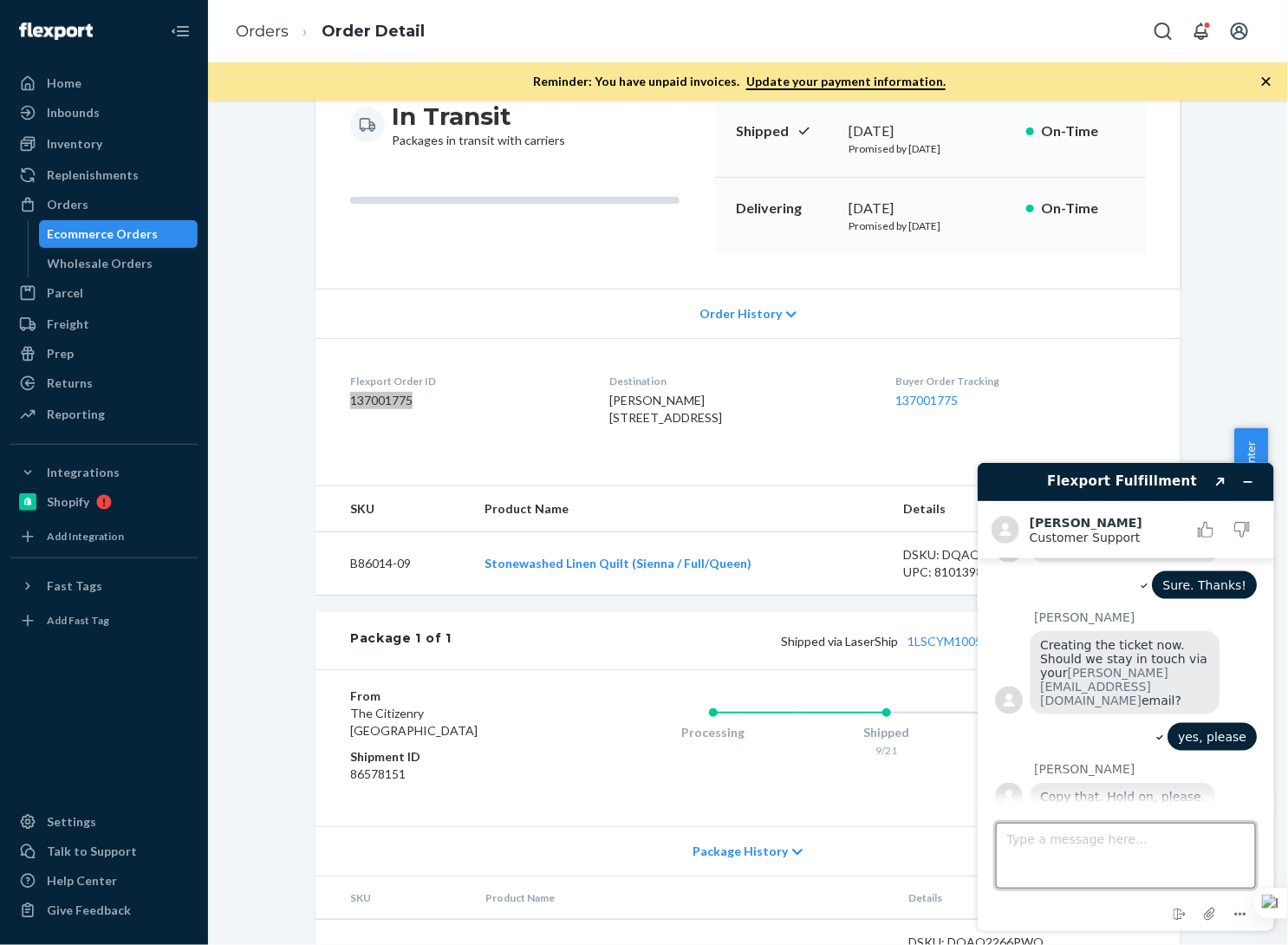
scroll to position [80, 0]
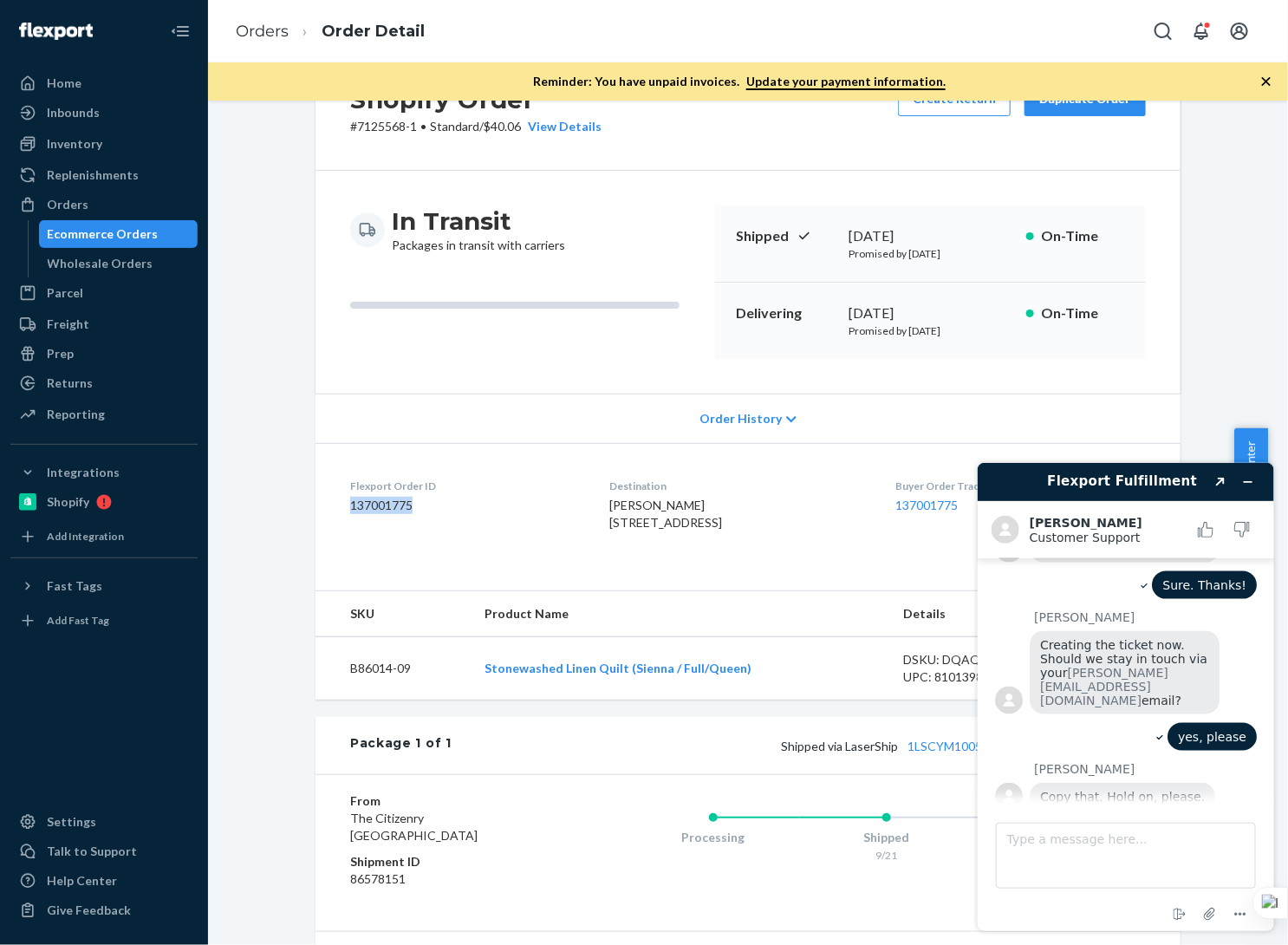
click at [105, 236] on div "Ecommerce Orders" at bounding box center [102, 234] width 111 height 17
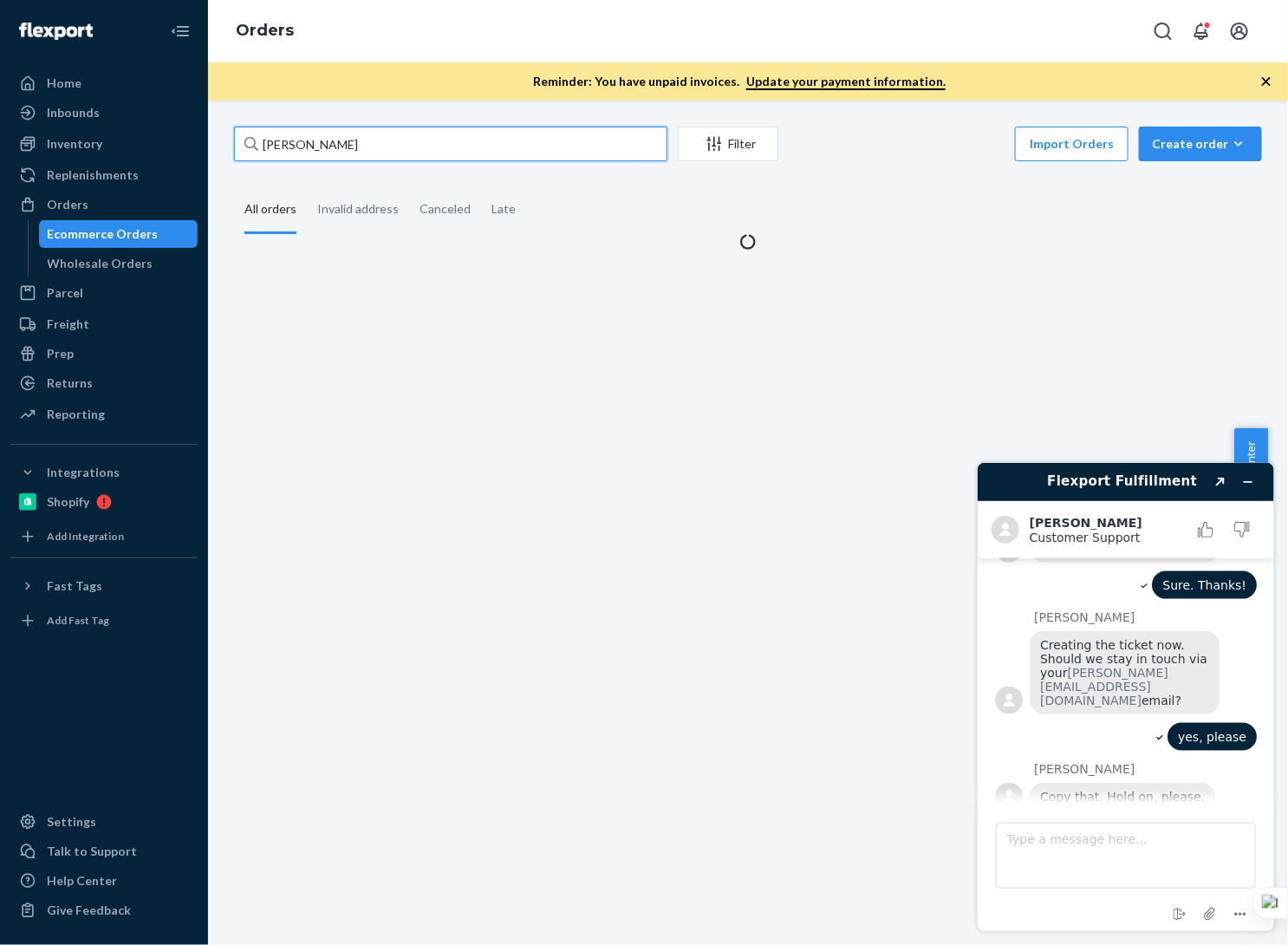
click at [491, 149] on input "[PERSON_NAME]" at bounding box center [451, 144] width 434 height 35
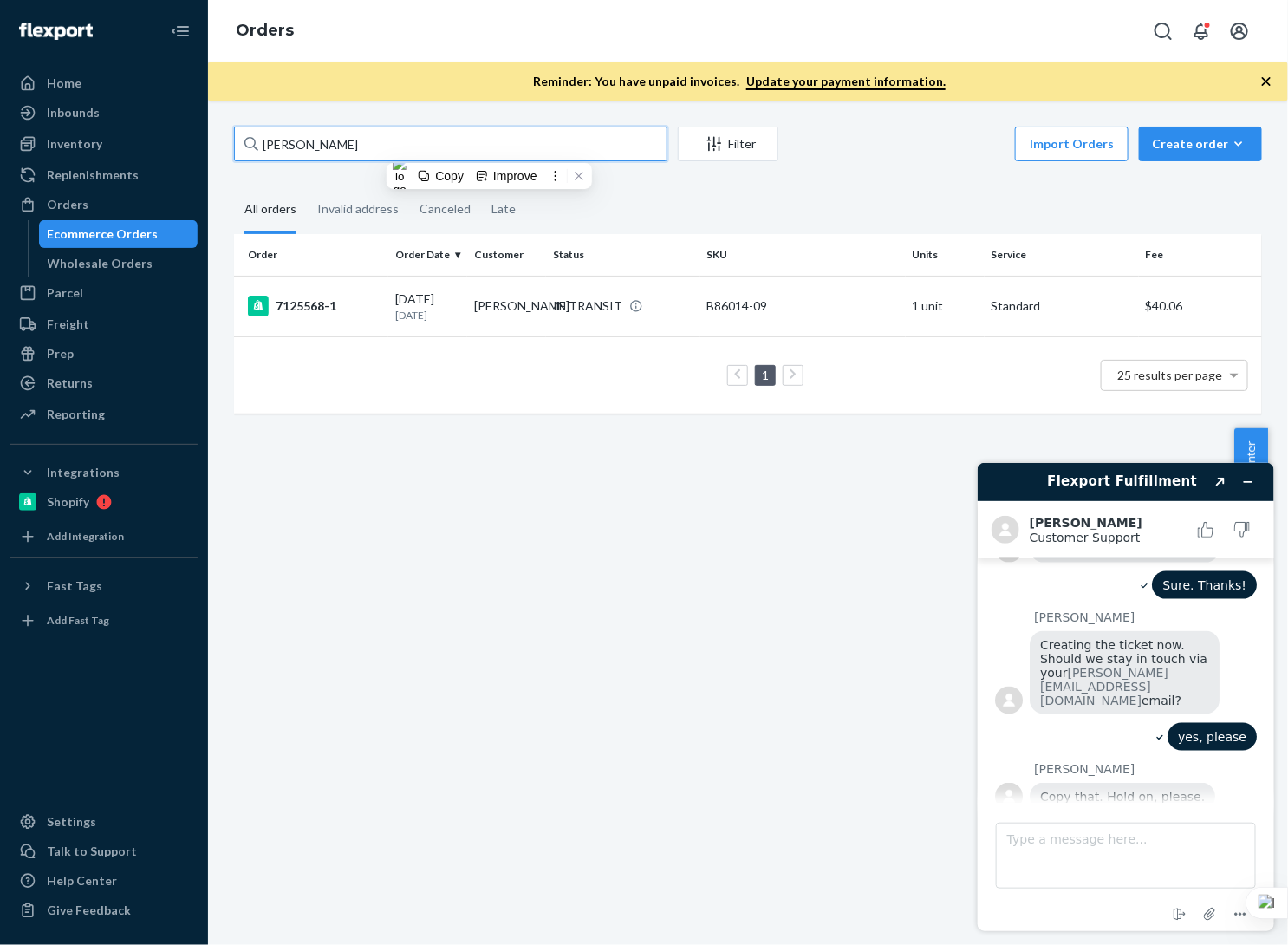
paste input "[PERSON_NAME]"
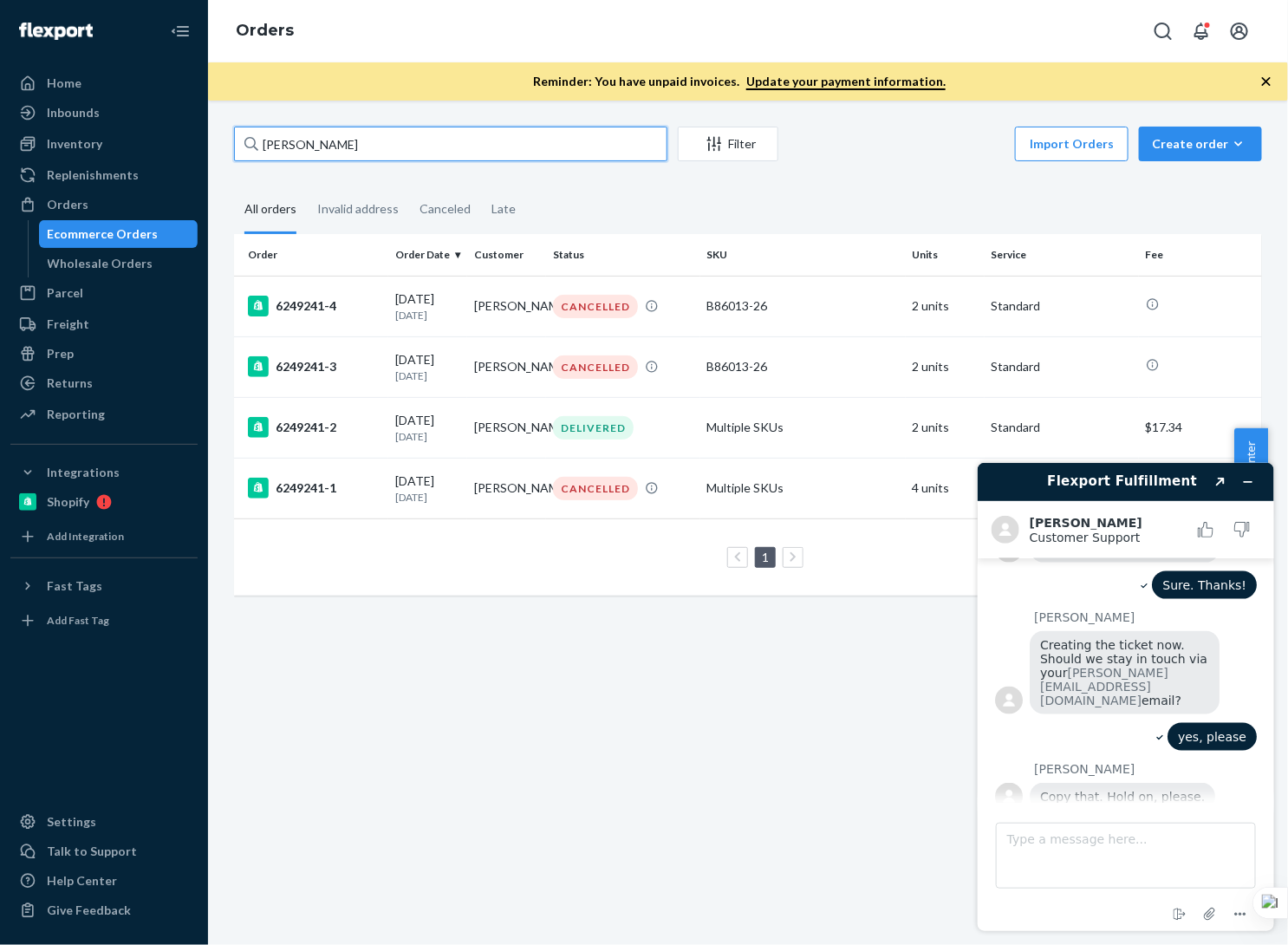
type input "[PERSON_NAME]"
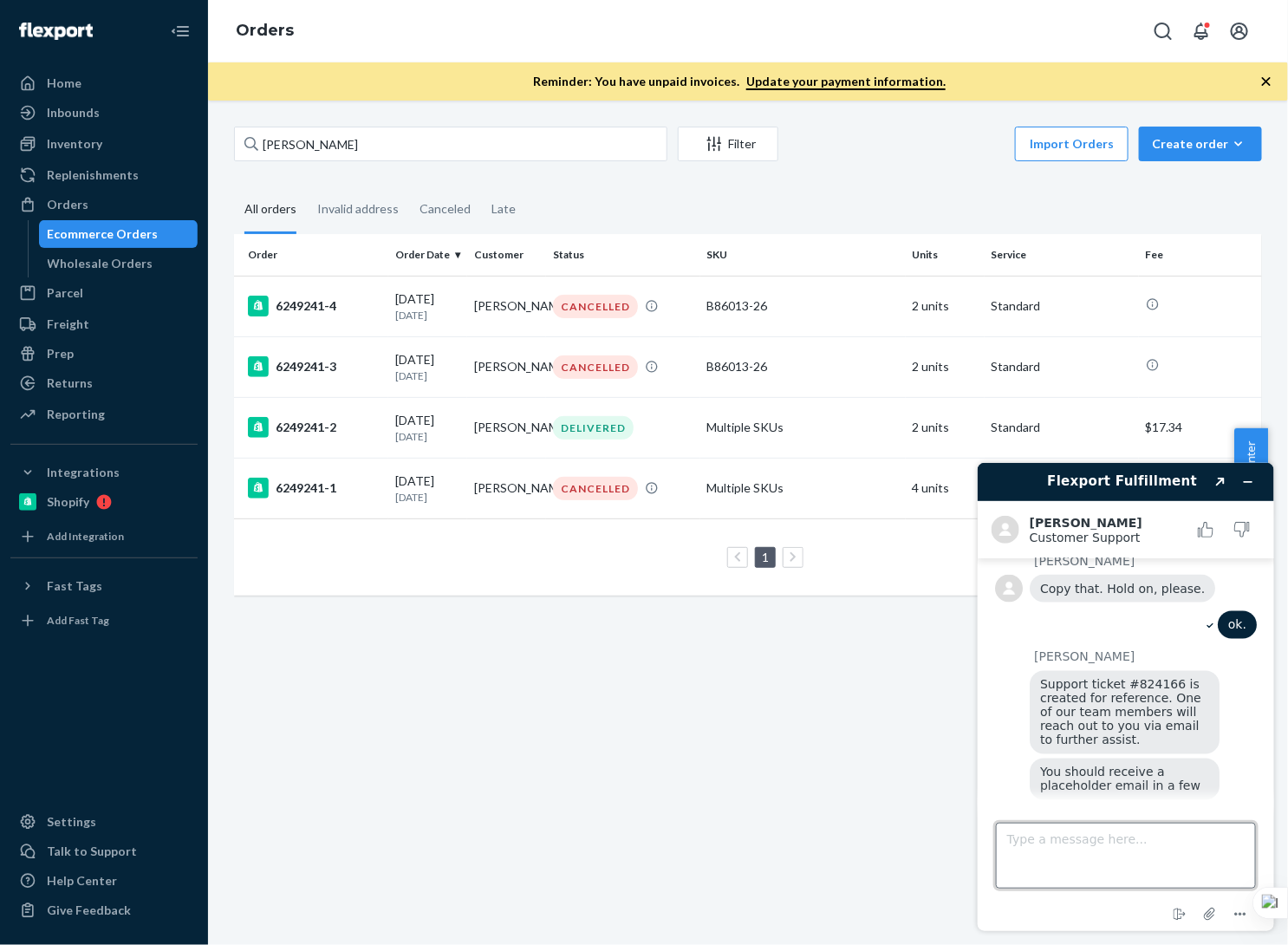
click at [1142, 841] on textarea "Type a message here..." at bounding box center [1125, 855] width 260 height 66
type textarea "That would be all"
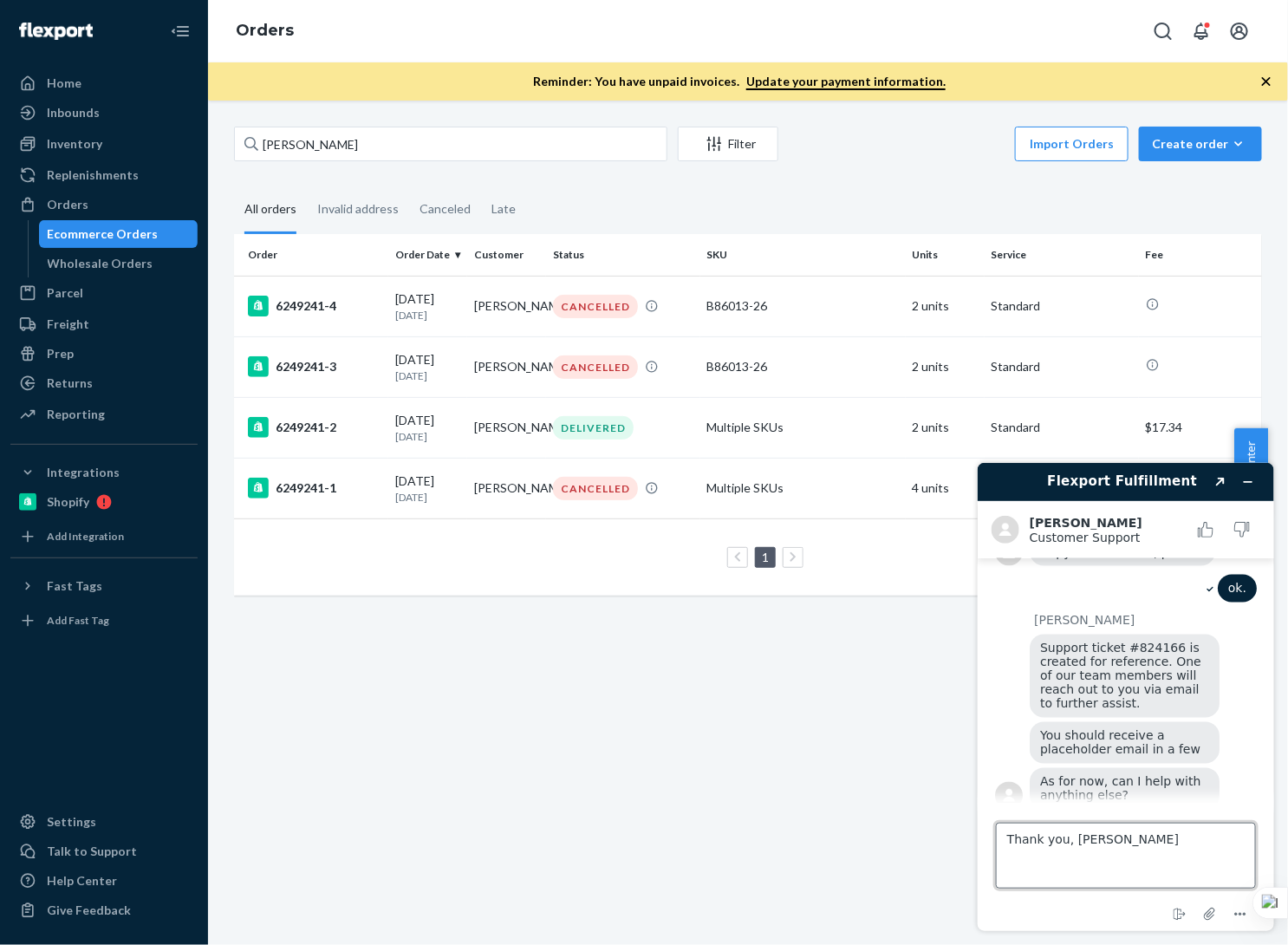
type textarea "Thank you, [PERSON_NAME]!"
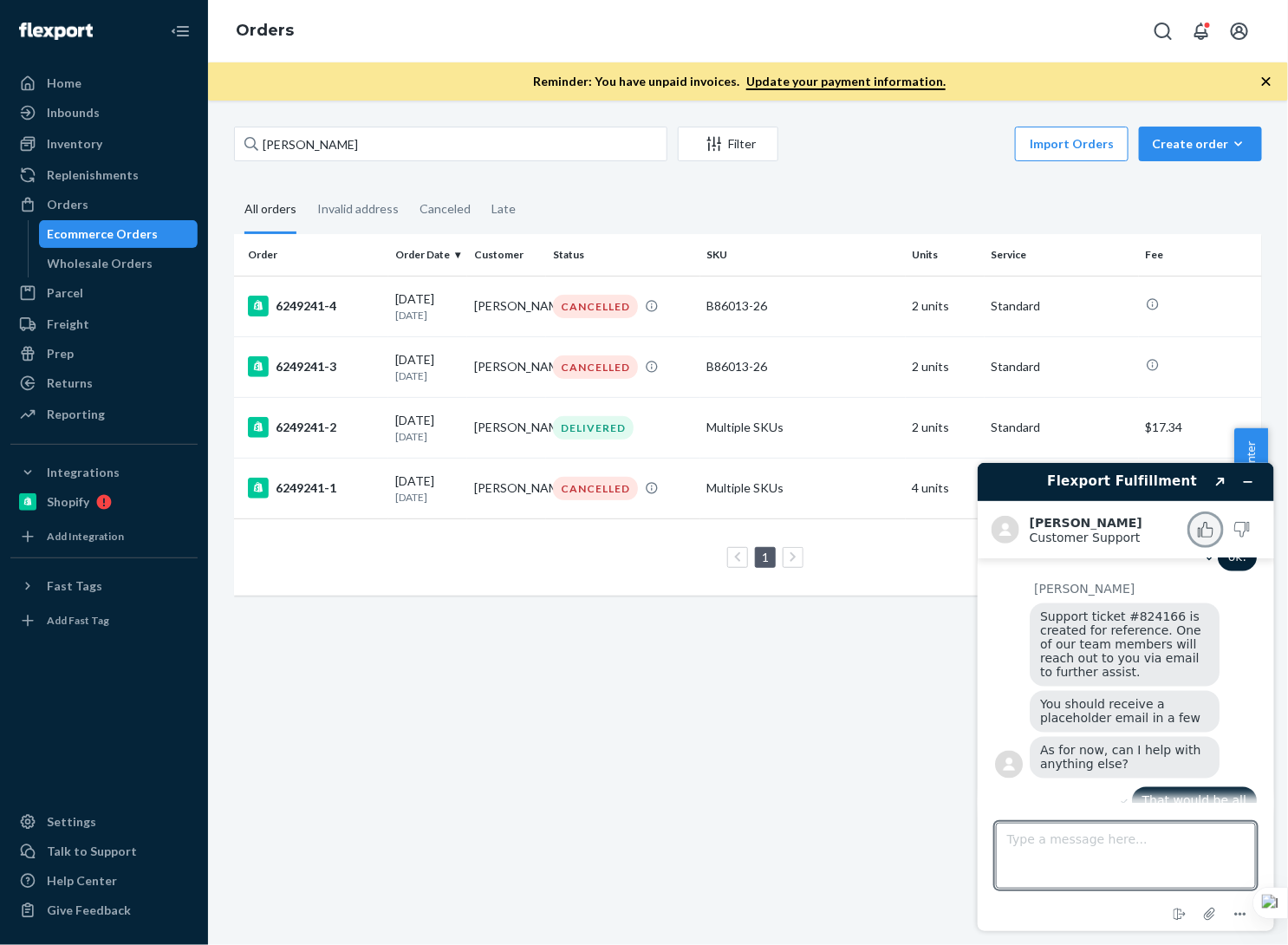
click at [1211, 527] on icon "Rate this chat as good" at bounding box center [1207, 528] width 11 height 14
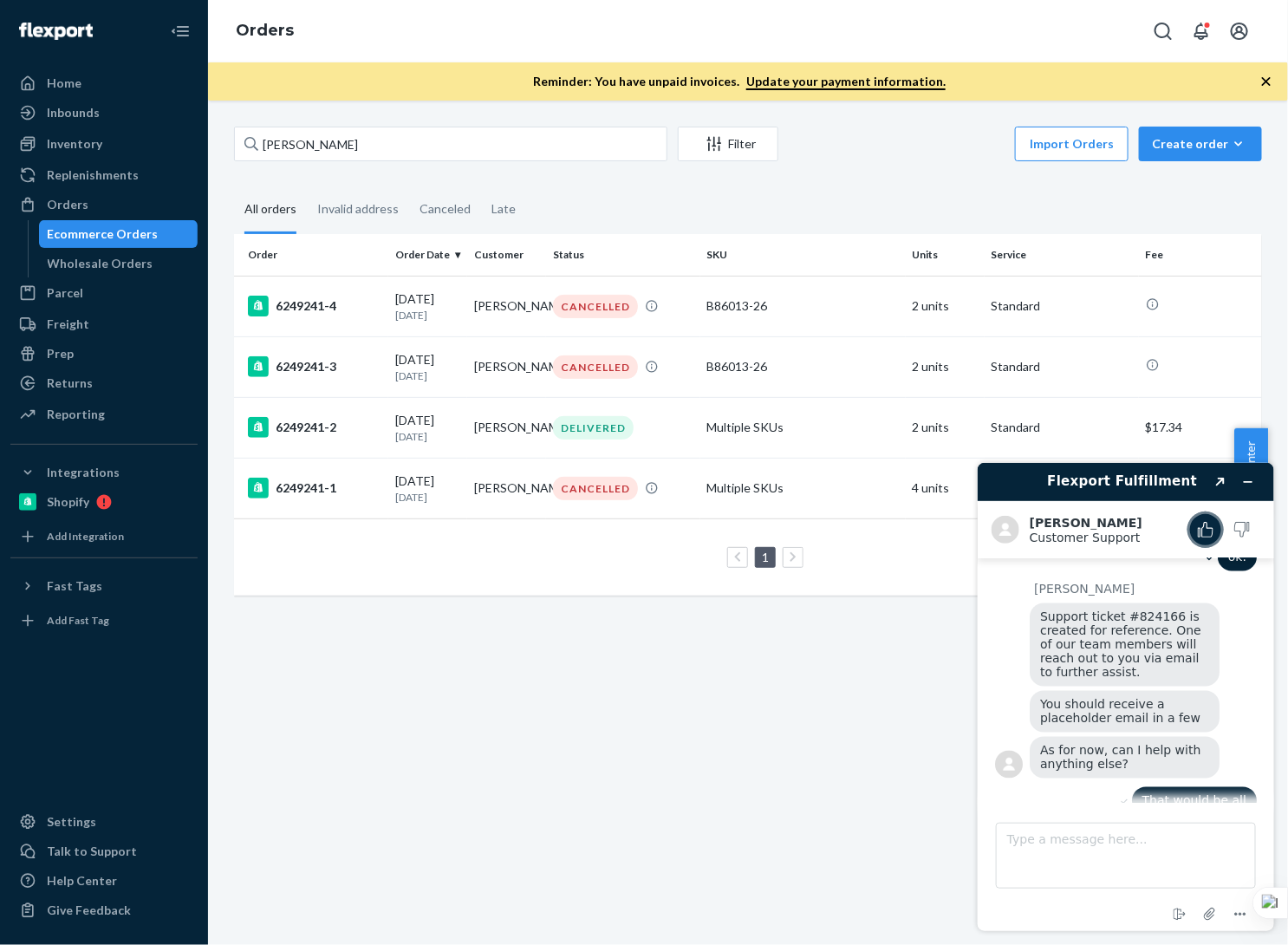
scroll to position [1358, 0]
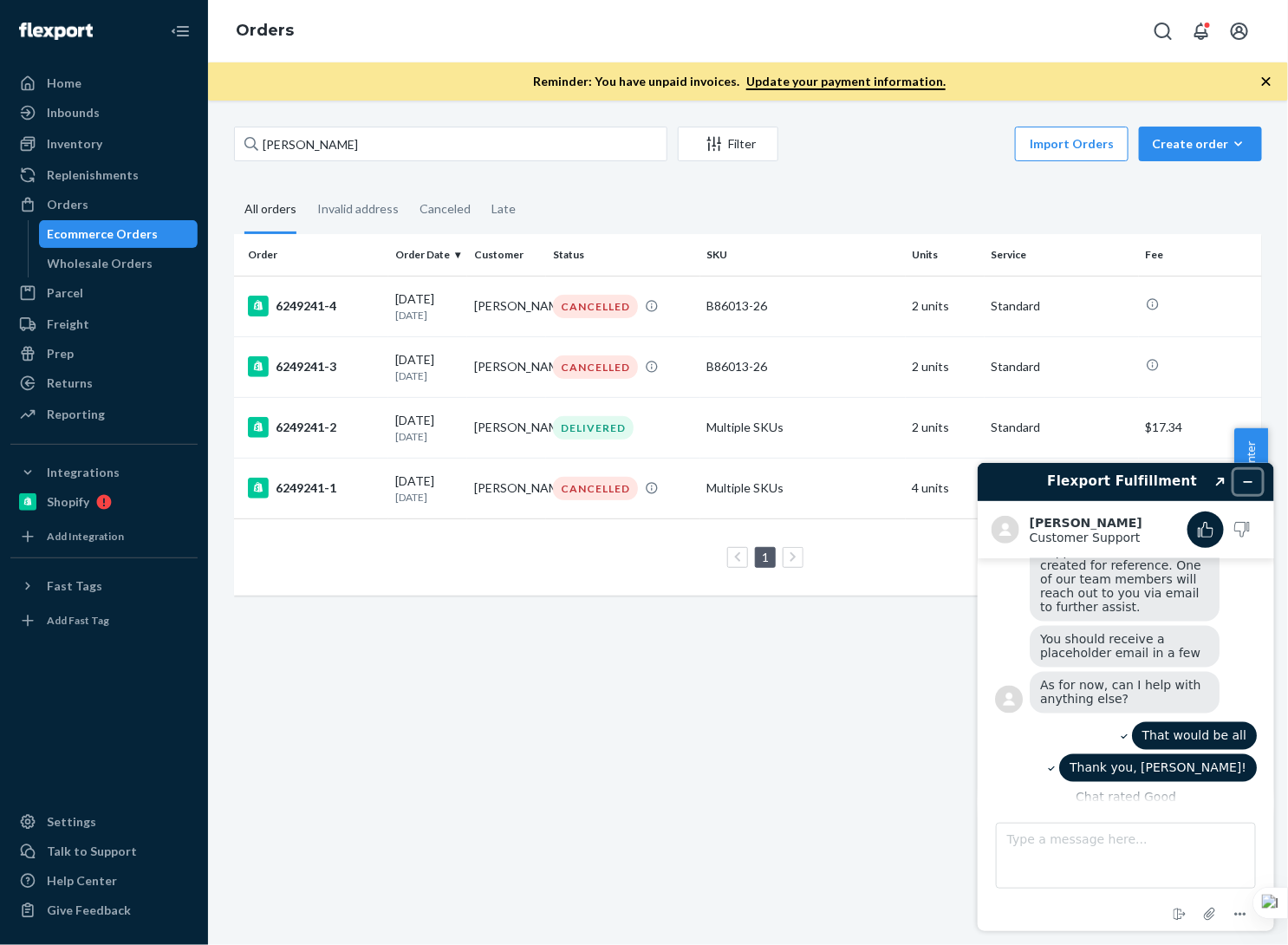
click at [1249, 483] on icon "Minimize widget" at bounding box center [1248, 481] width 13 height 13
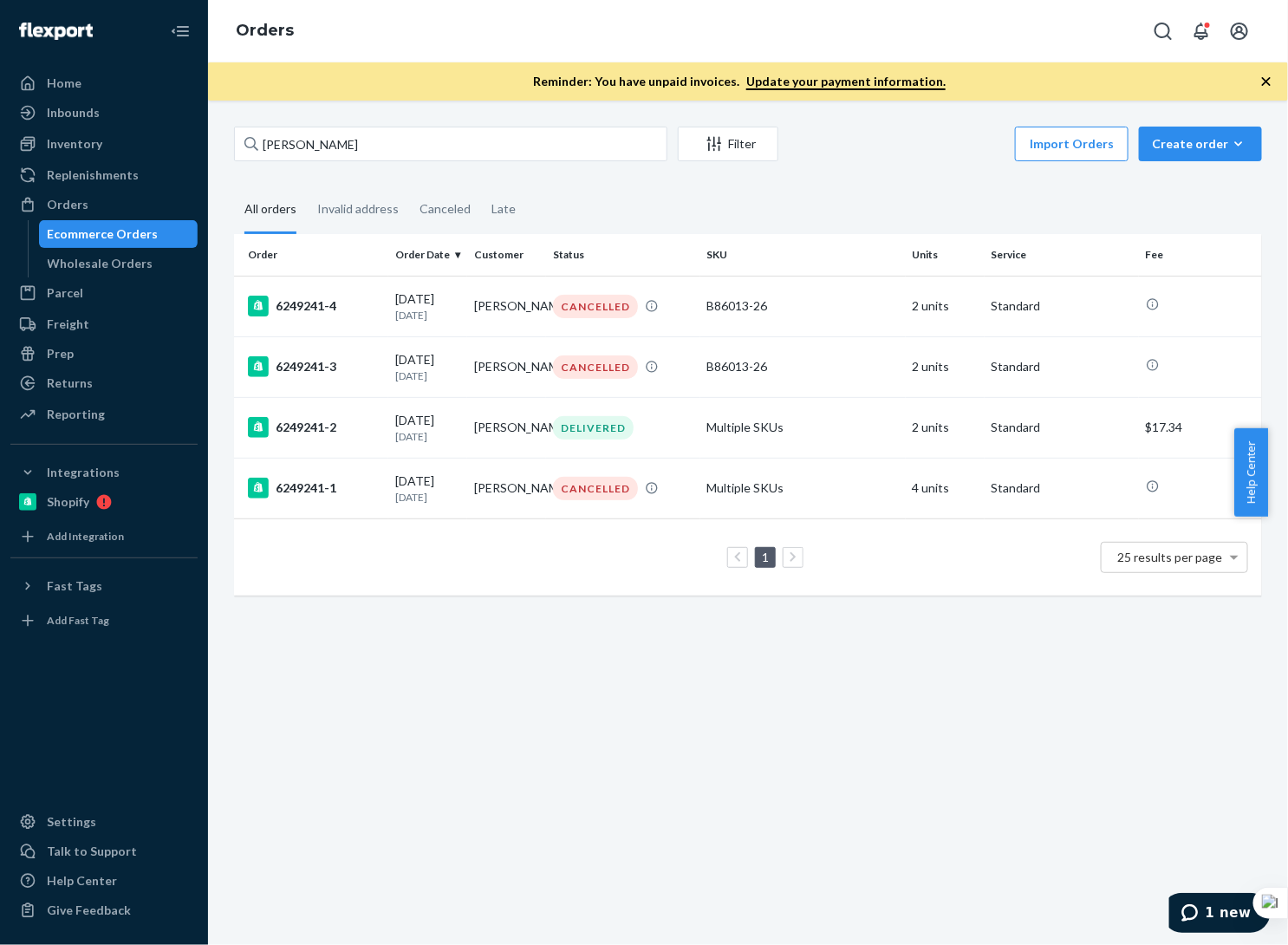
drag, startPoint x: 67, startPoint y: 233, endPoint x: 254, endPoint y: 199, distance: 190.1
click at [68, 232] on div "Ecommerce Orders" at bounding box center [102, 234] width 111 height 17
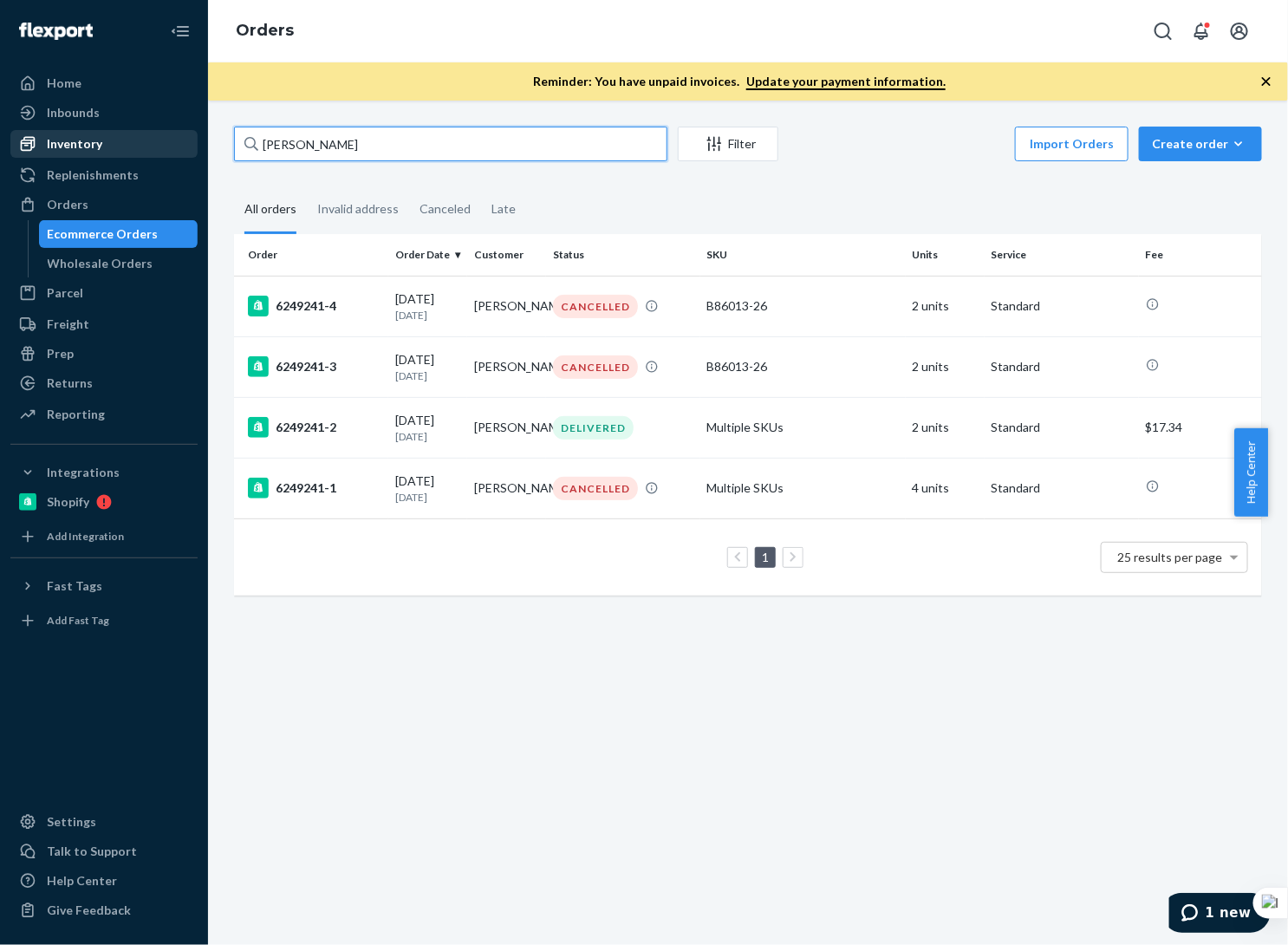
drag, startPoint x: 405, startPoint y: 149, endPoint x: 138, endPoint y: 142, distance: 267.1
click at [138, 142] on div "Home Inbounds Shipping Plans Problems Inventory Products Branded Packaging Repl…" at bounding box center [644, 472] width 1288 height 945
paste input "[PERSON_NAME]"
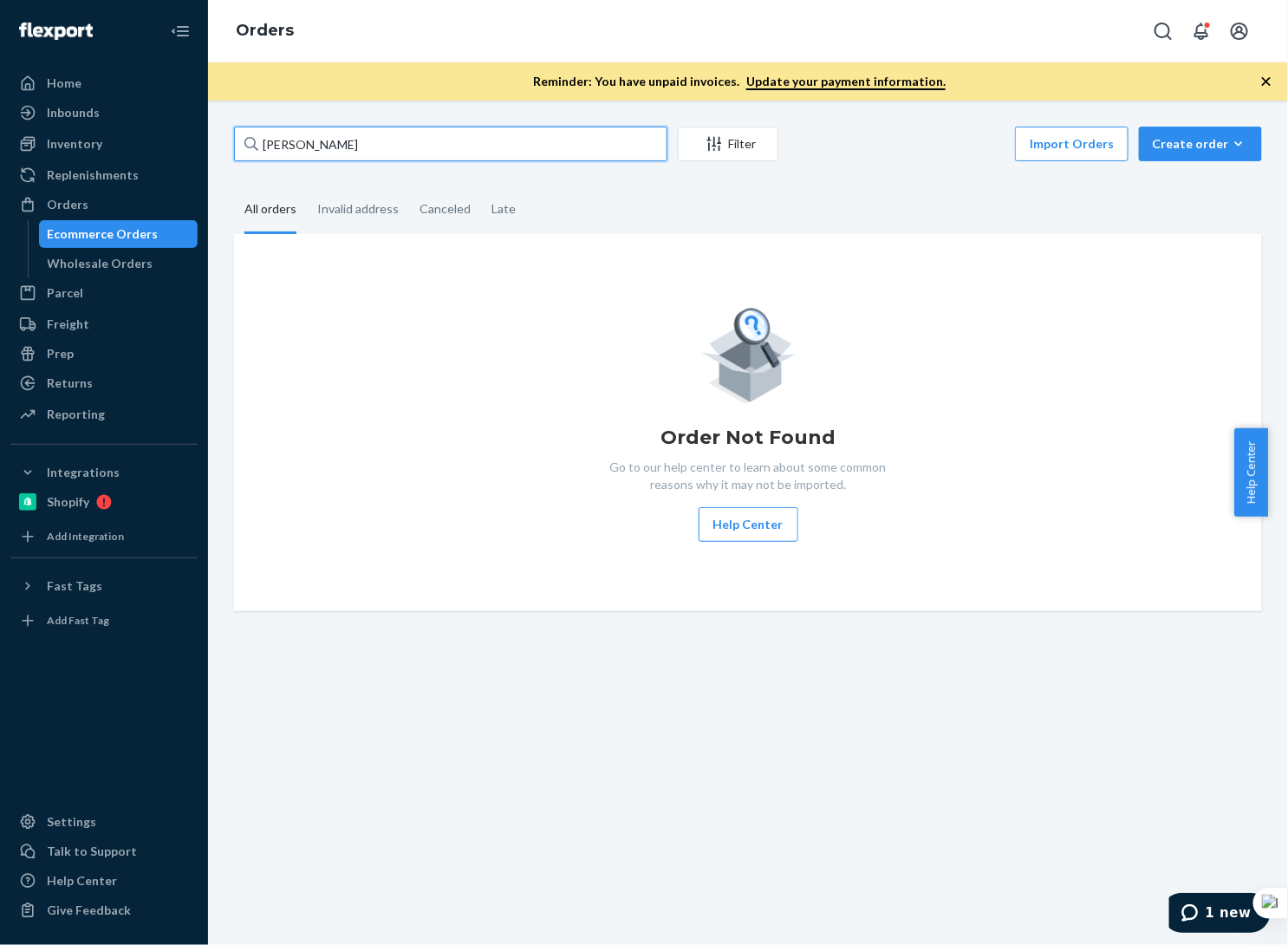
click at [354, 131] on input "[PERSON_NAME]" at bounding box center [451, 144] width 434 height 35
paste input "[PERSON_NAME]"
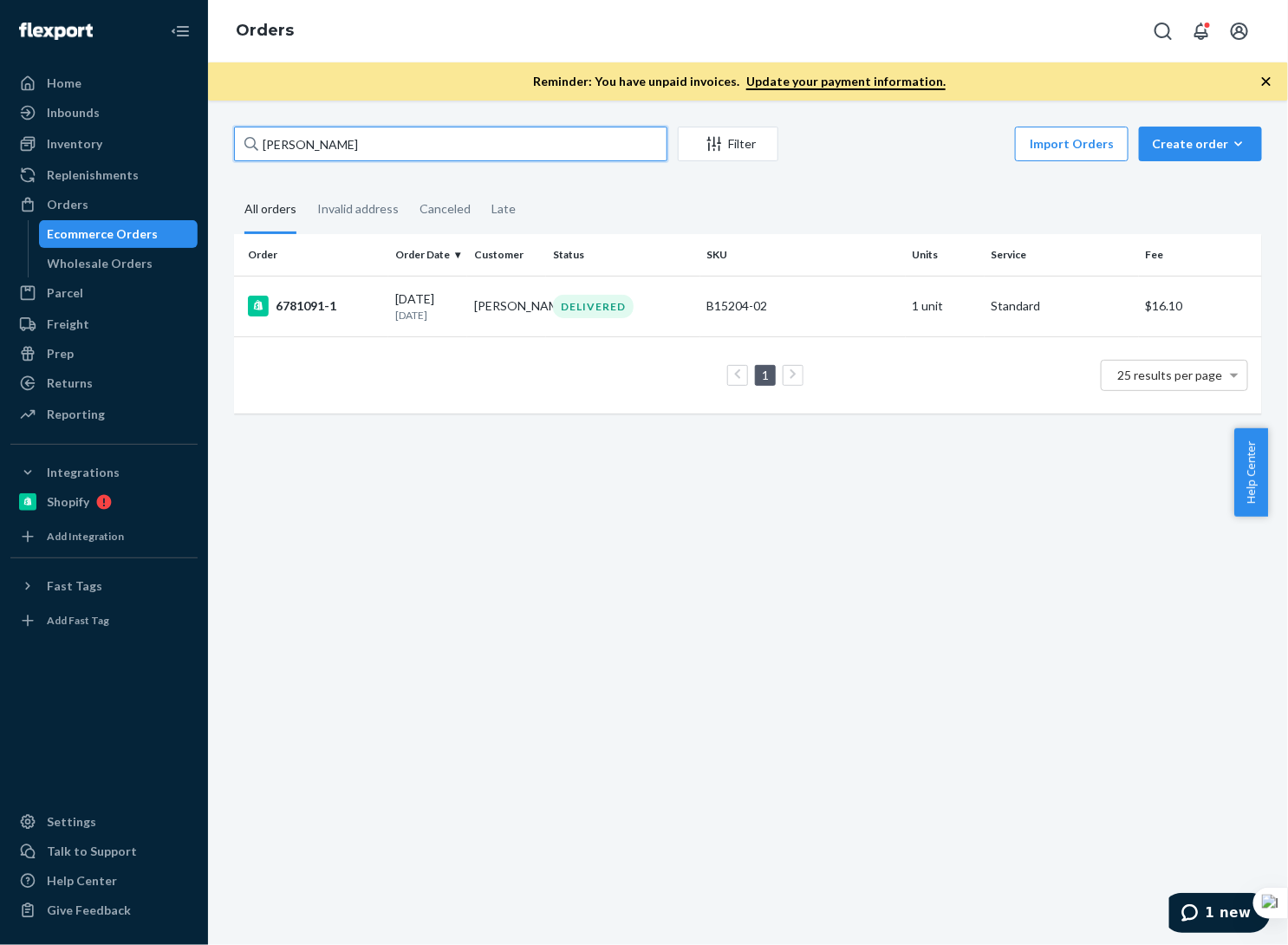
type input "[PERSON_NAME]"
